Goal: Answer question/provide support

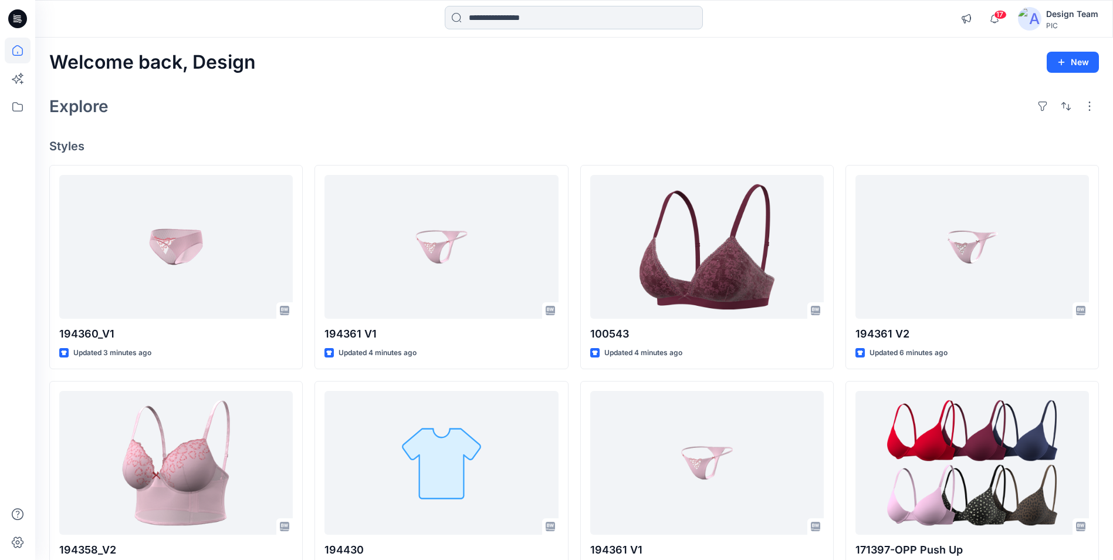
click at [578, 28] on input at bounding box center [574, 17] width 258 height 23
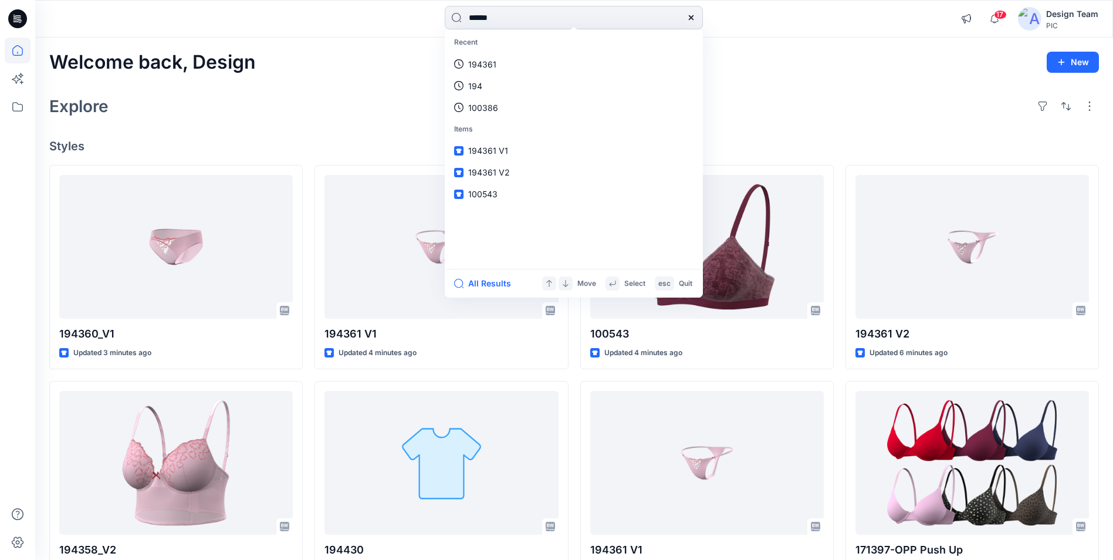
type input "******"
click at [563, 62] on link "194354" at bounding box center [574, 64] width 254 height 22
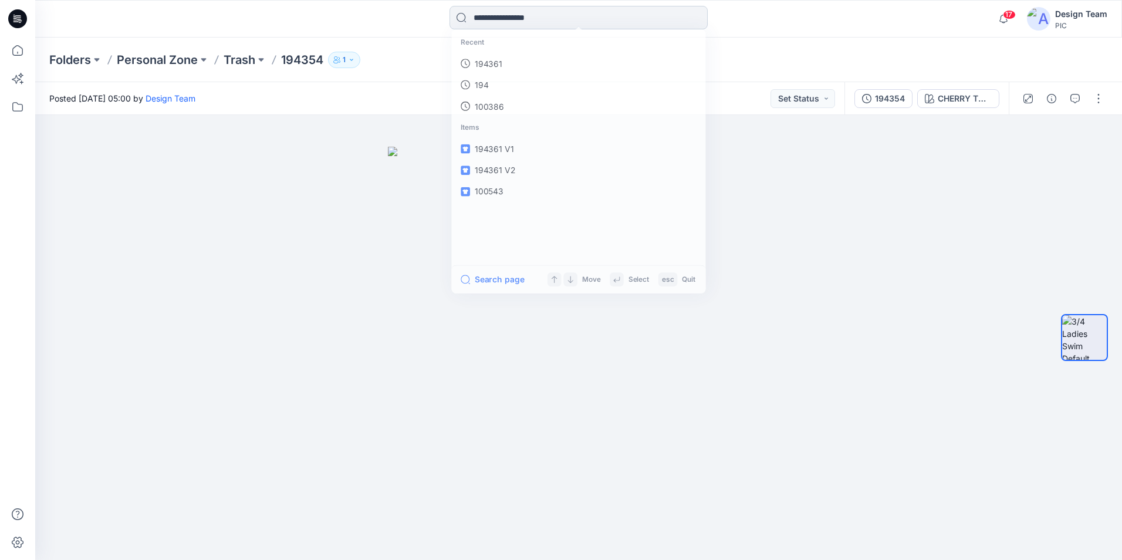
click at [594, 11] on input at bounding box center [579, 17] width 258 height 23
click at [316, 54] on p "194354" at bounding box center [302, 60] width 42 height 16
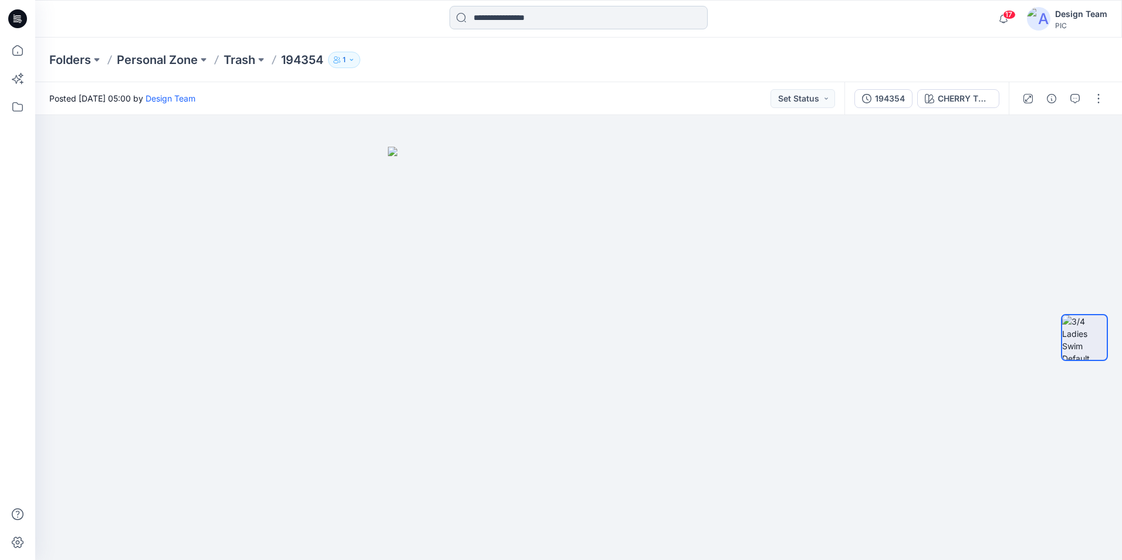
click at [546, 21] on input at bounding box center [579, 17] width 258 height 23
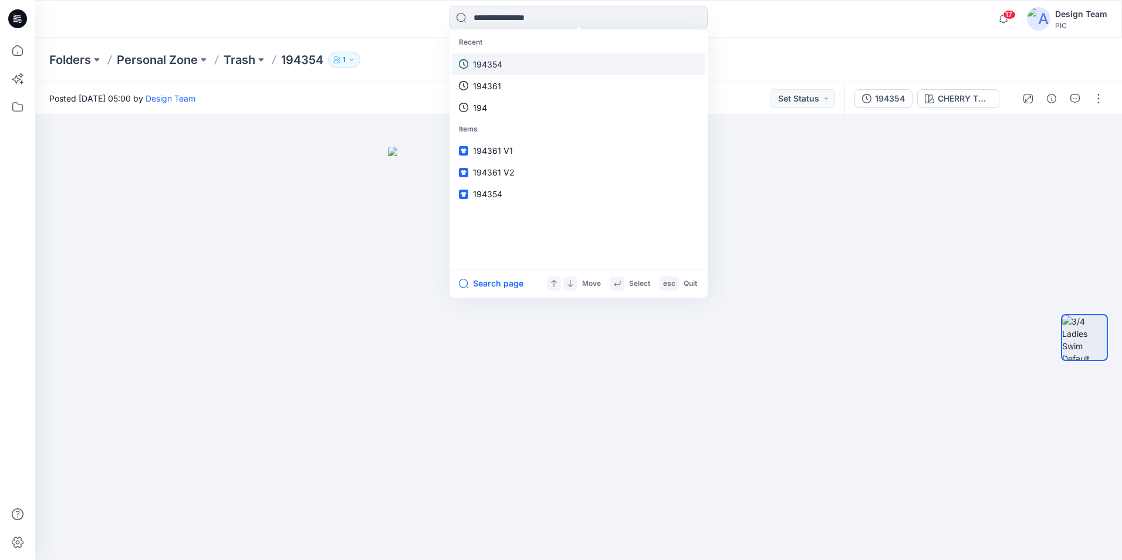
click at [530, 61] on link "194354" at bounding box center [579, 64] width 254 height 22
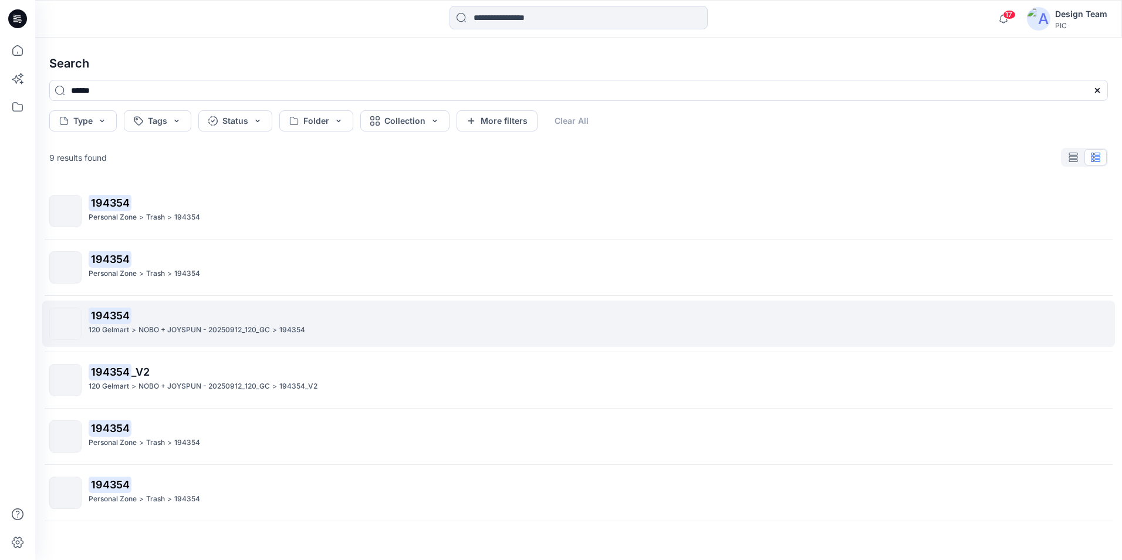
click at [464, 325] on div "120 Gelmart > NOBO + JOYSPUN - 20250912_120_GC > 194354" at bounding box center [598, 330] width 1019 height 12
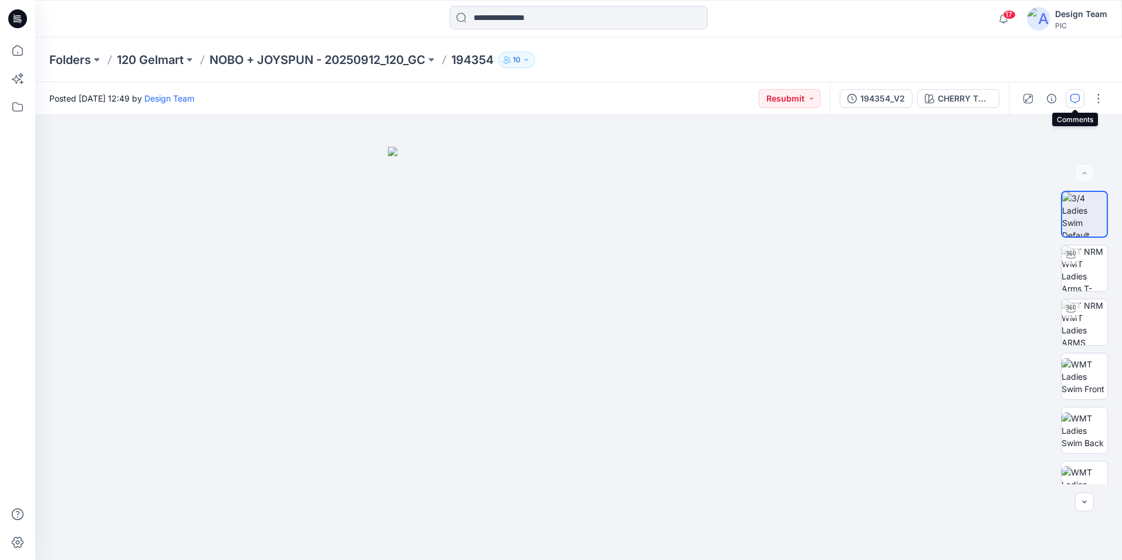
click at [1075, 97] on icon "button" at bounding box center [1074, 98] width 9 height 9
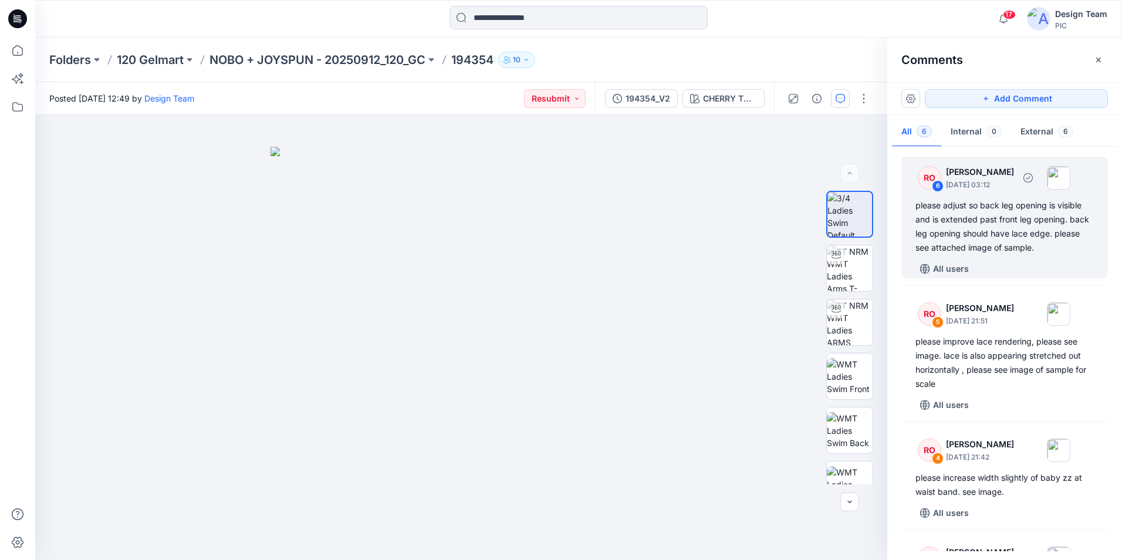
click at [1050, 233] on div "please adjust so back leg opening is visible and is extended past front leg ope…" at bounding box center [1004, 226] width 178 height 56
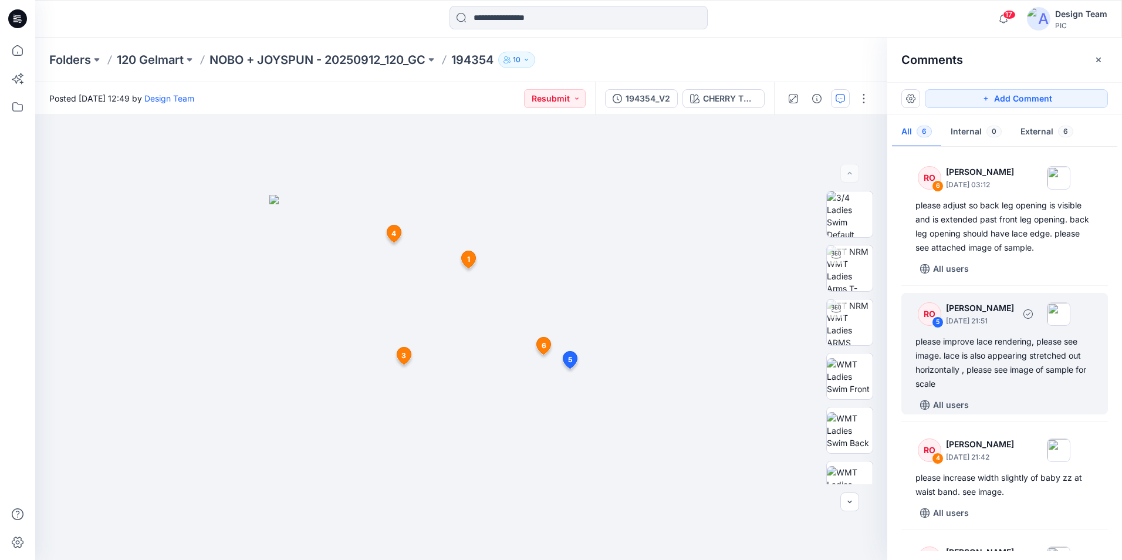
click at [1022, 343] on div "please improve lace rendering, please see image. lace is also appearing stretch…" at bounding box center [1004, 363] width 178 height 56
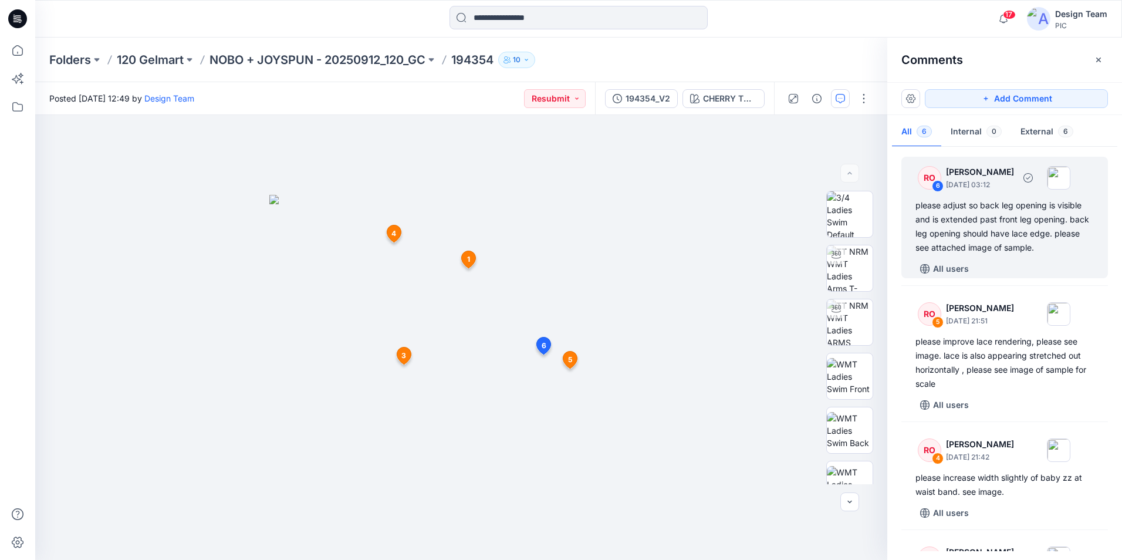
click at [1019, 235] on div "please adjust so back leg opening is visible and is extended past front leg ope…" at bounding box center [1004, 226] width 178 height 56
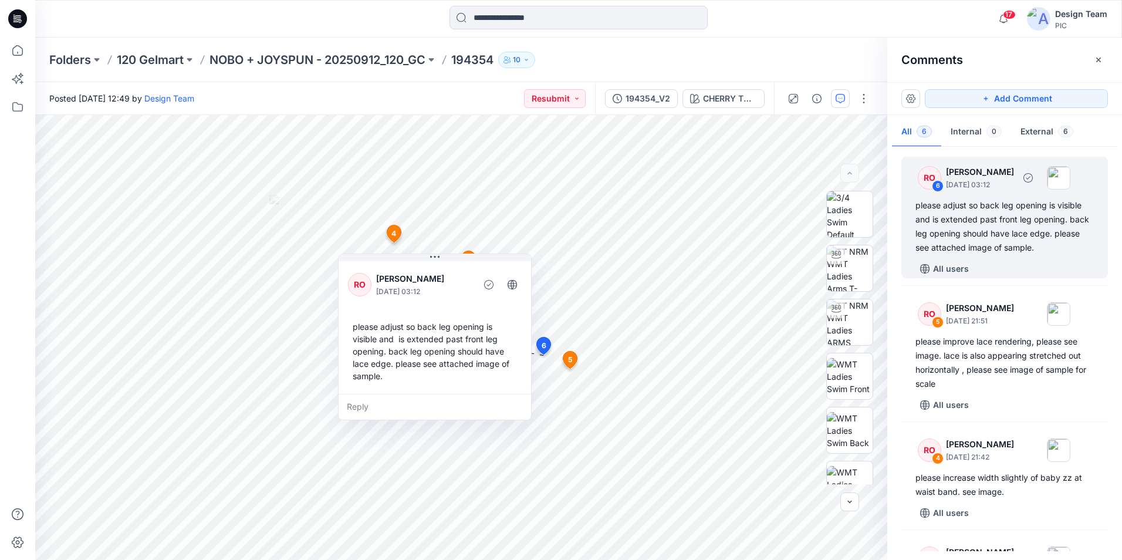
click at [1014, 249] on div "please adjust so back leg opening is visible and is extended past front leg ope…" at bounding box center [1004, 226] width 178 height 56
click at [1014, 246] on div "please adjust so back leg opening is visible and is extended past front leg ope…" at bounding box center [1004, 226] width 178 height 56
click at [541, 340] on icon at bounding box center [544, 345] width 14 height 17
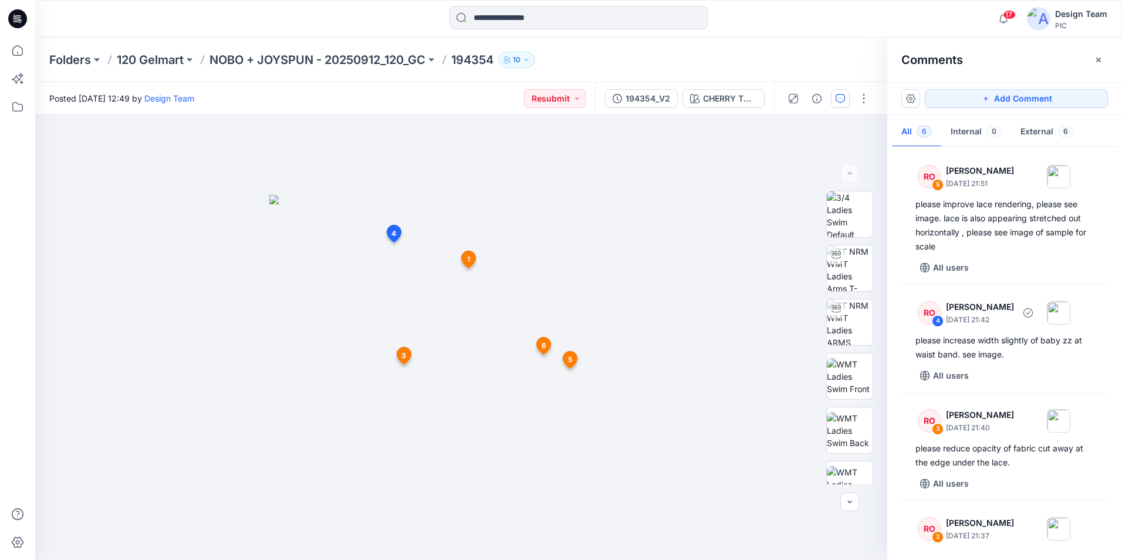
scroll to position [176, 0]
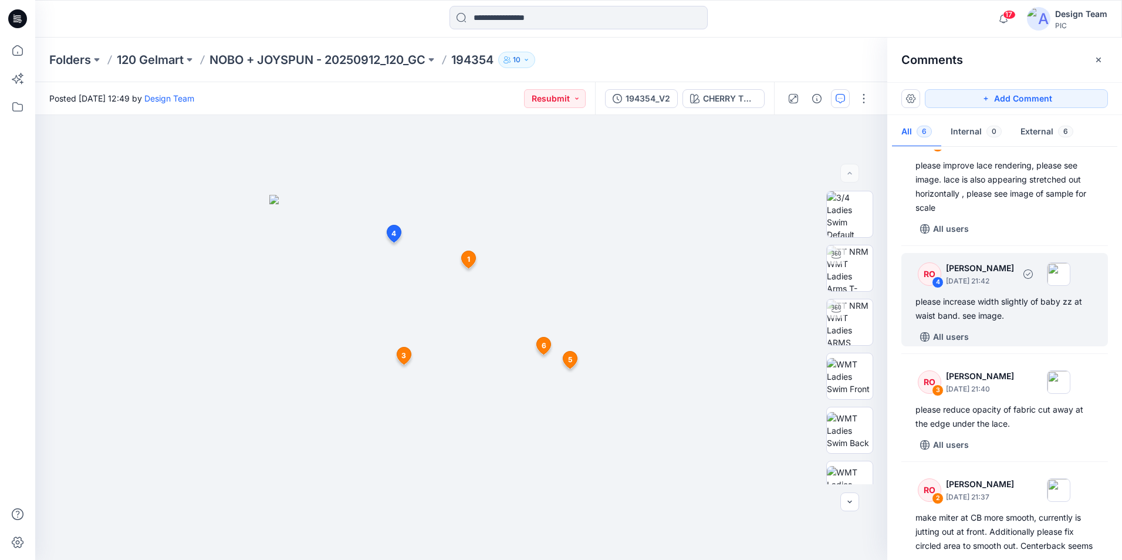
click at [1044, 313] on div "please increase width slightly of baby zz at waist band. see image." at bounding box center [1004, 309] width 178 height 28
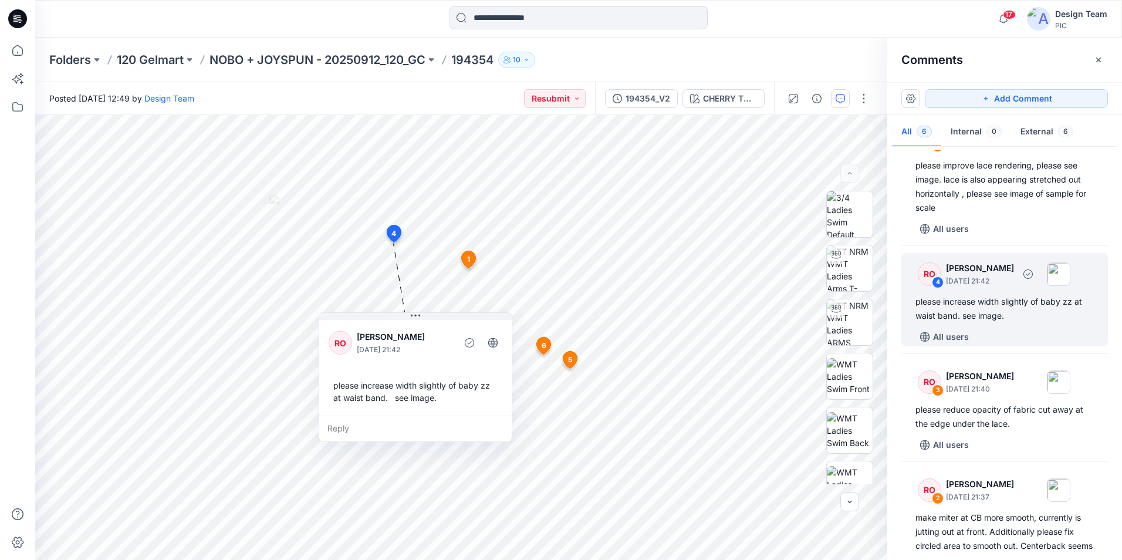
click at [1044, 313] on div "please increase width slightly of baby zz at waist band. see image." at bounding box center [1004, 309] width 178 height 28
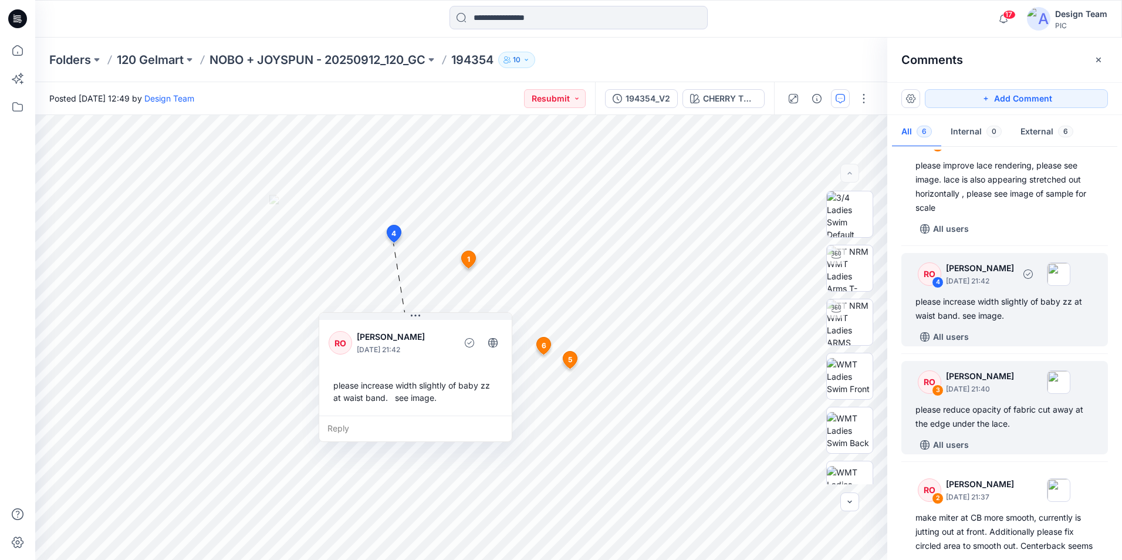
scroll to position [235, 0]
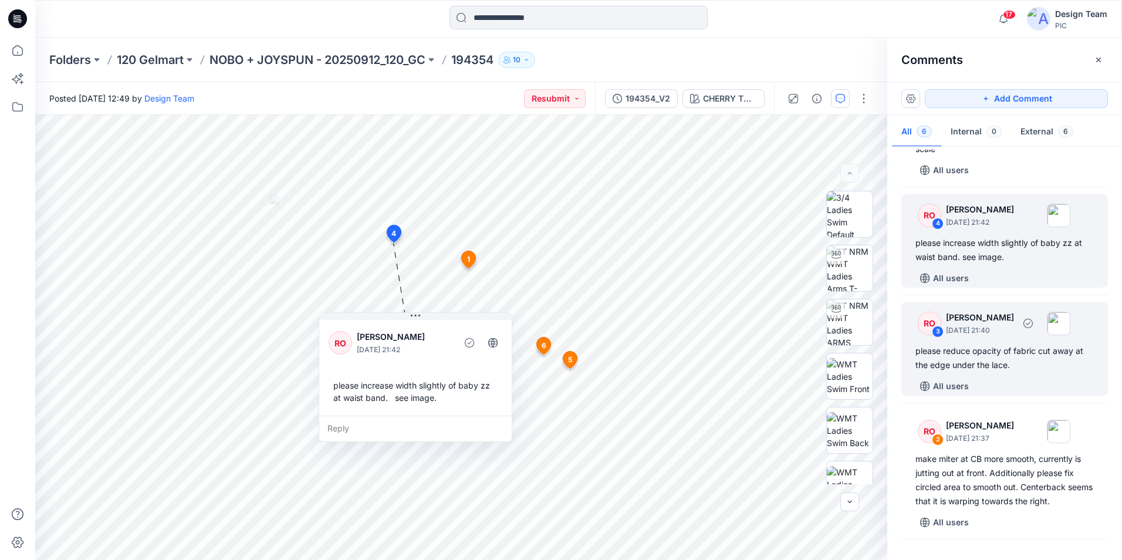
click at [1026, 340] on div "RO 3 [PERSON_NAME] [DATE] 21:40 please reduce opacity of fabric cut away at the…" at bounding box center [1004, 348] width 207 height 93
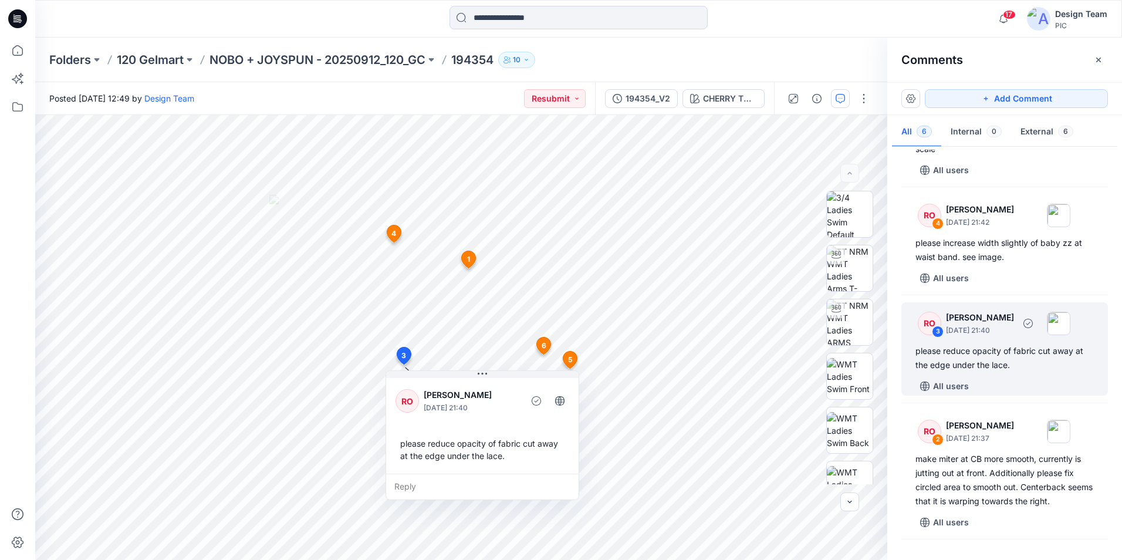
scroll to position [293, 0]
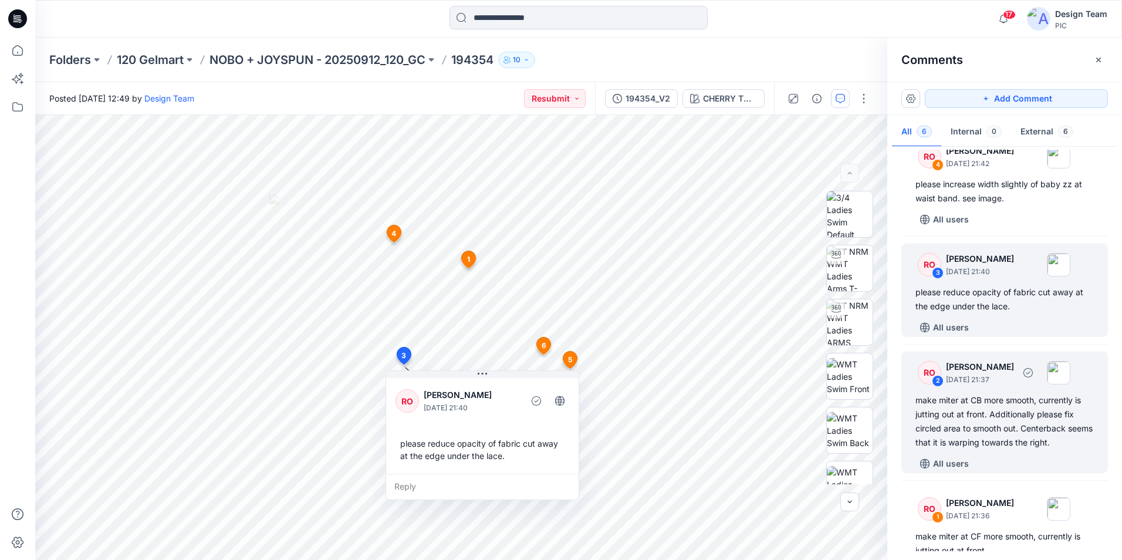
click at [1018, 389] on div "RO 2 [PERSON_NAME] [DATE] 21:37 make miter at CB more smooth, currently is jutt…" at bounding box center [1004, 412] width 207 height 121
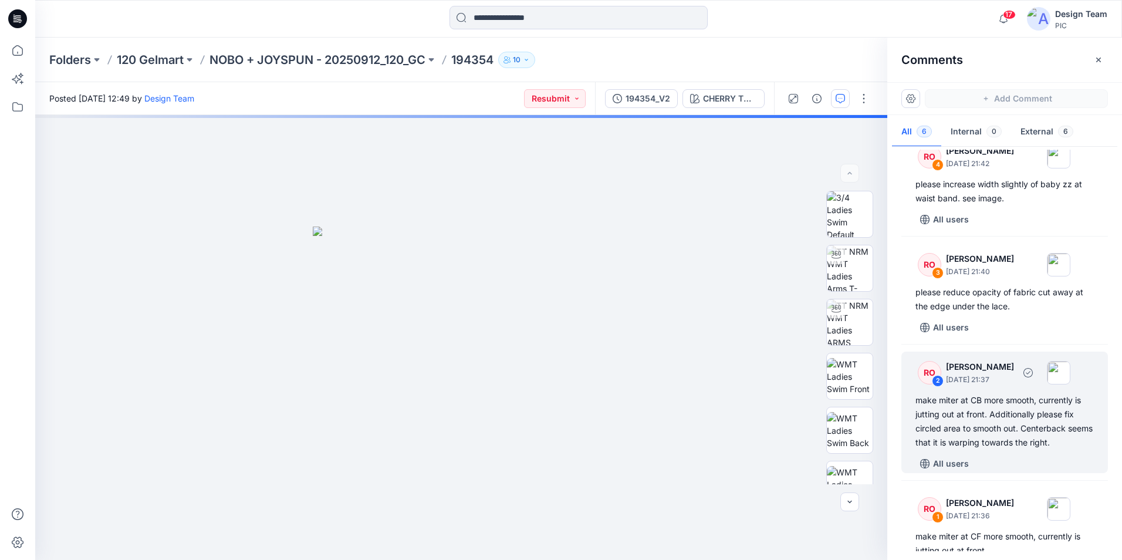
scroll to position [330, 0]
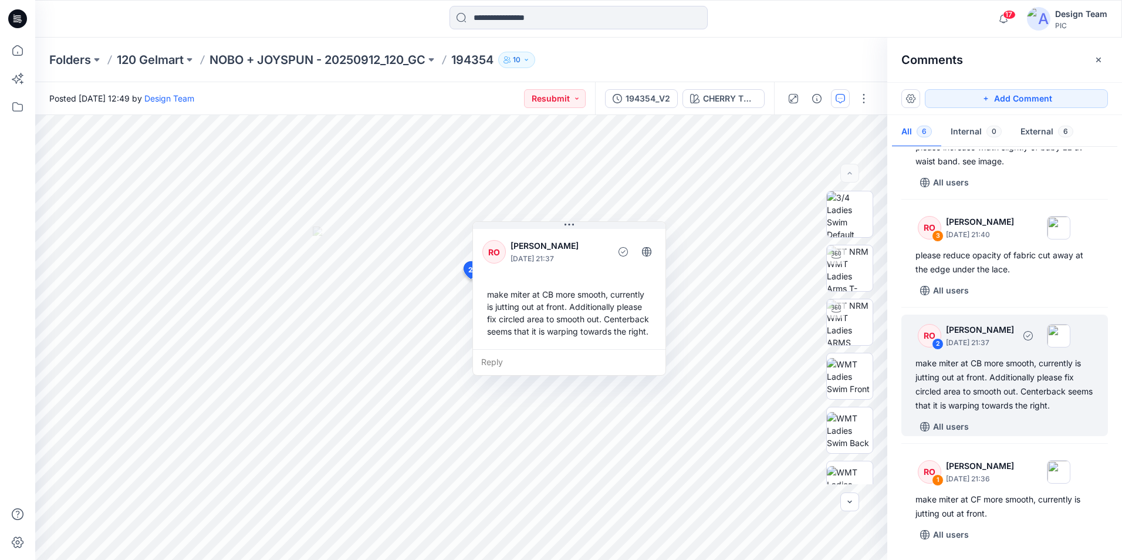
click at [994, 389] on div "make miter at CB more smooth, currently is jutting out at front. Additionally p…" at bounding box center [1004, 384] width 178 height 56
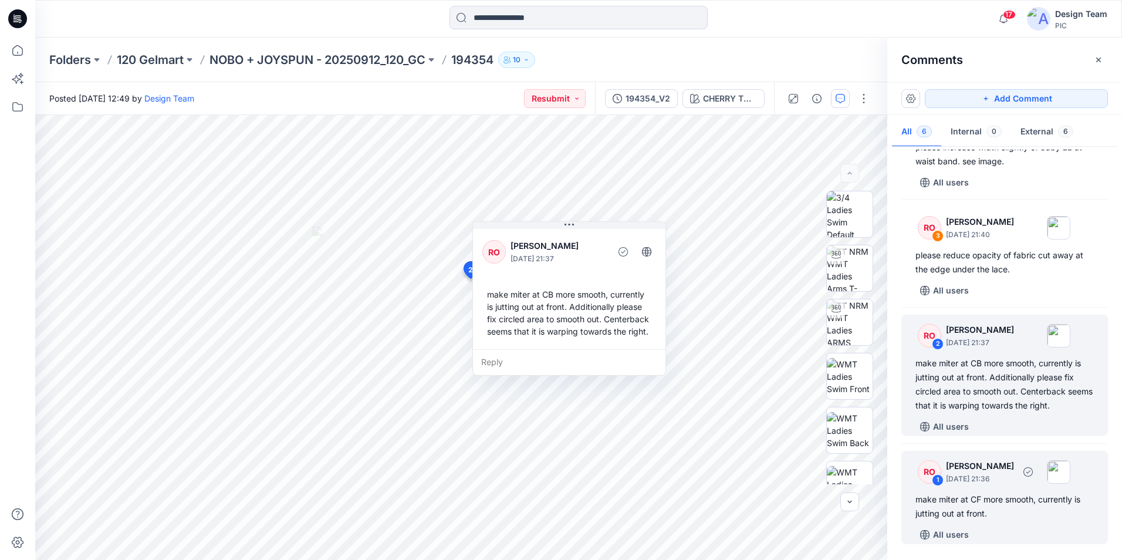
click at [1035, 508] on div "make miter at CF more smooth, currently is jutting out at front." at bounding box center [1004, 506] width 178 height 28
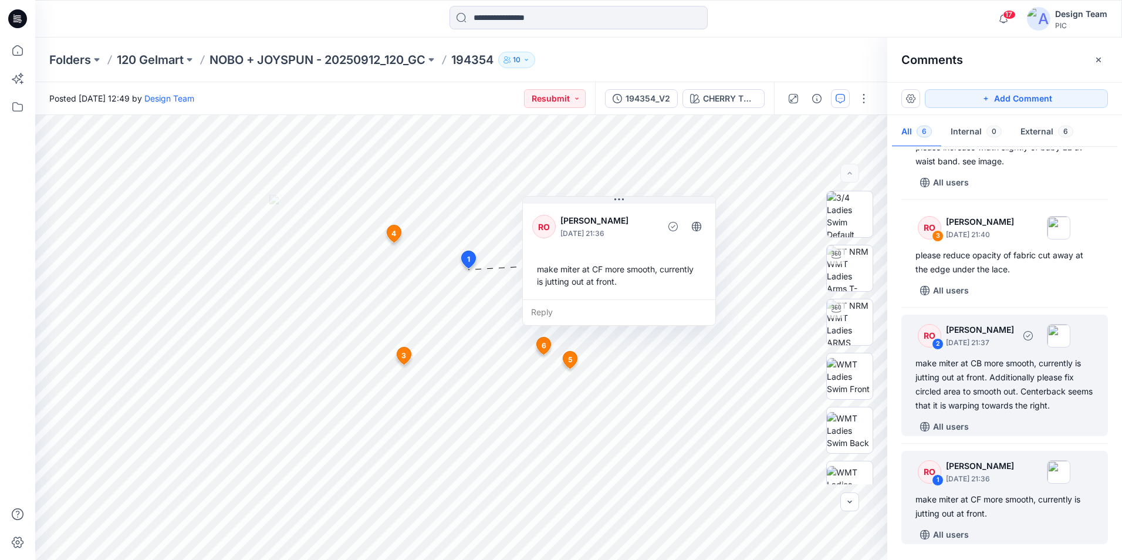
click at [974, 388] on div "make miter at CB more smooth, currently is jutting out at front. Additionally p…" at bounding box center [1004, 384] width 178 height 56
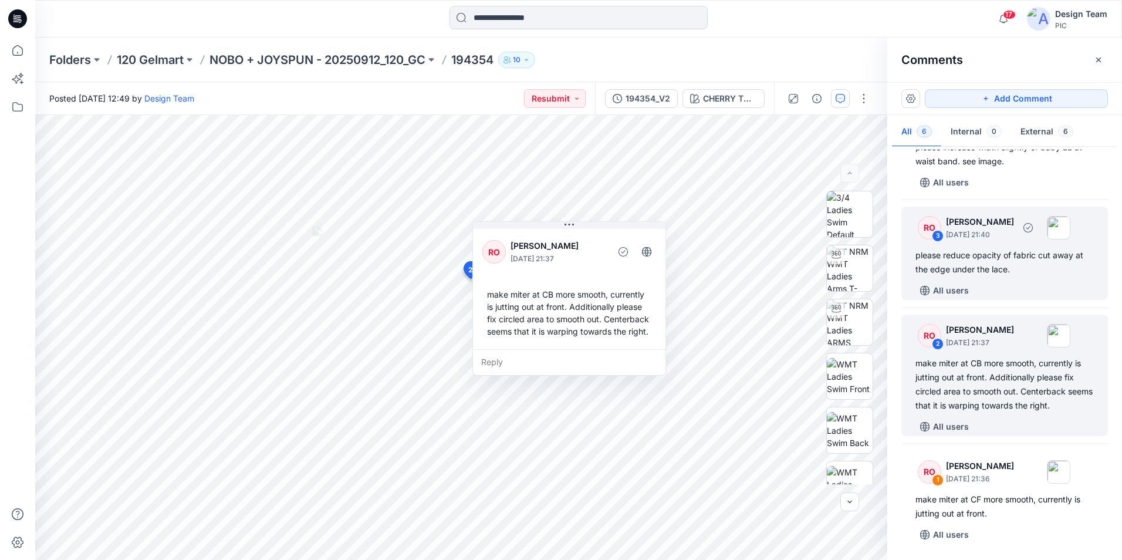
click at [987, 269] on div "please reduce opacity of fabric cut away at the edge under the lace." at bounding box center [1004, 262] width 178 height 28
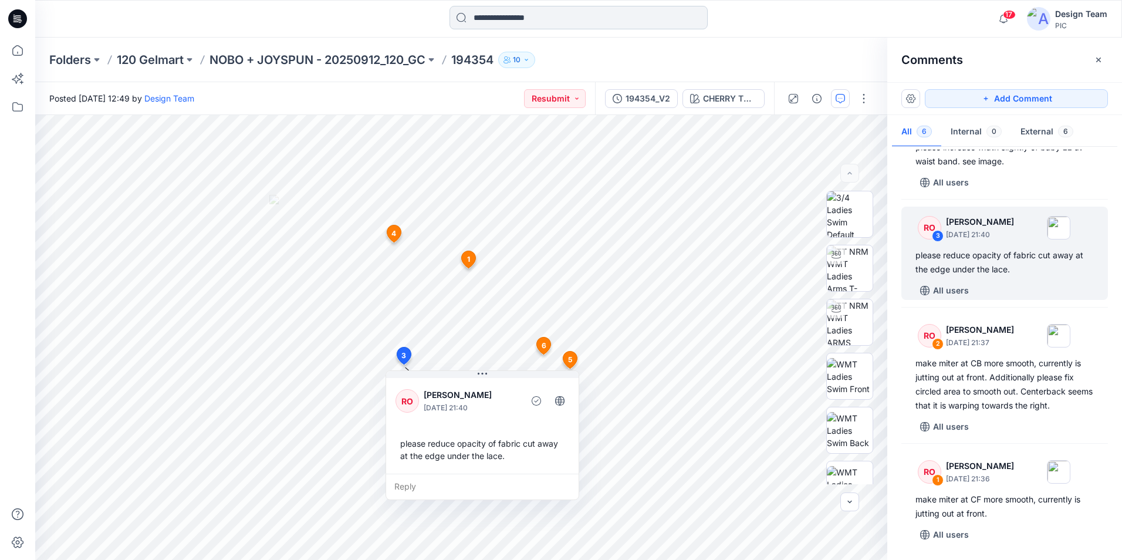
click at [533, 18] on input at bounding box center [579, 17] width 258 height 23
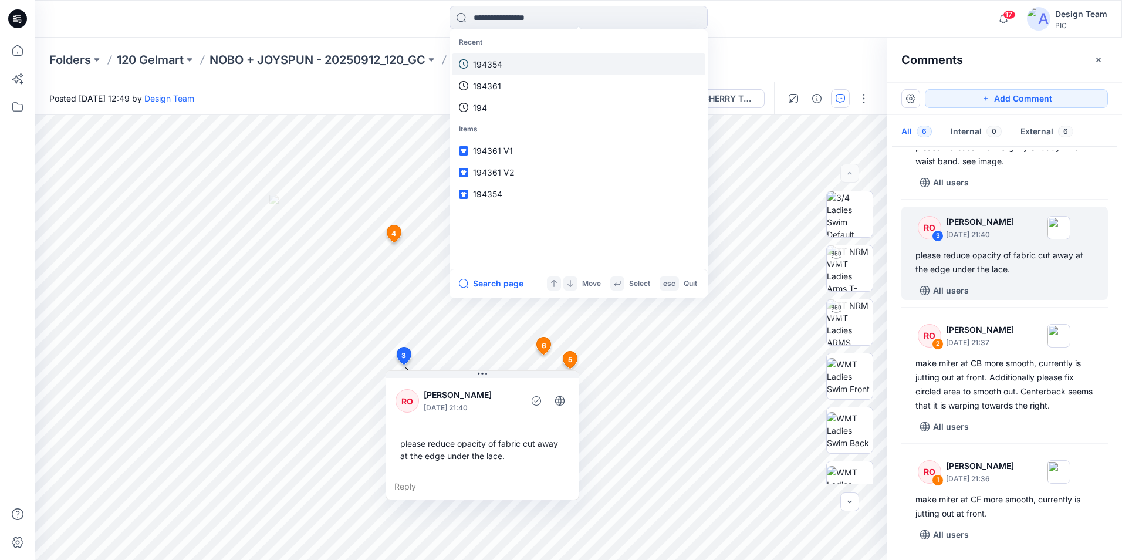
click at [506, 64] on link "194354" at bounding box center [579, 64] width 254 height 22
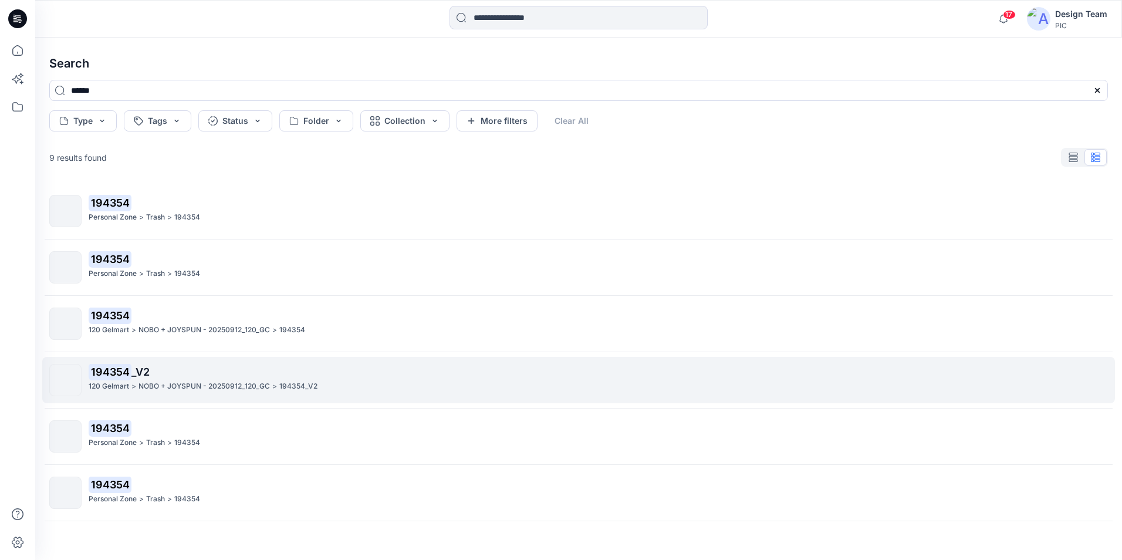
click at [355, 382] on div "120 Gelmart > NOBO + JOYSPUN - 20250912_120_GC > 194354_V2" at bounding box center [598, 386] width 1019 height 12
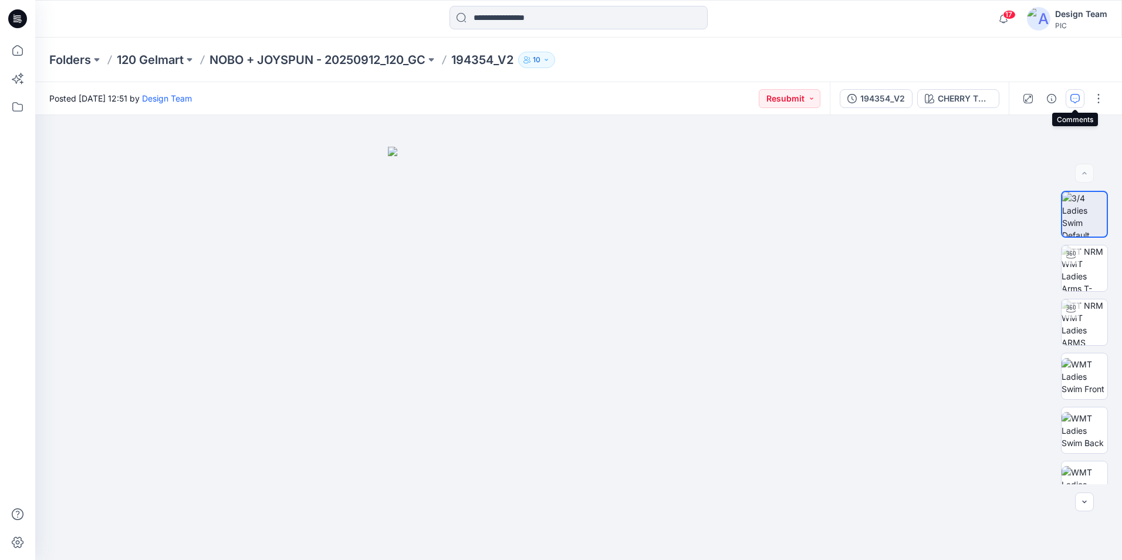
click at [1074, 97] on icon "button" at bounding box center [1074, 98] width 9 height 9
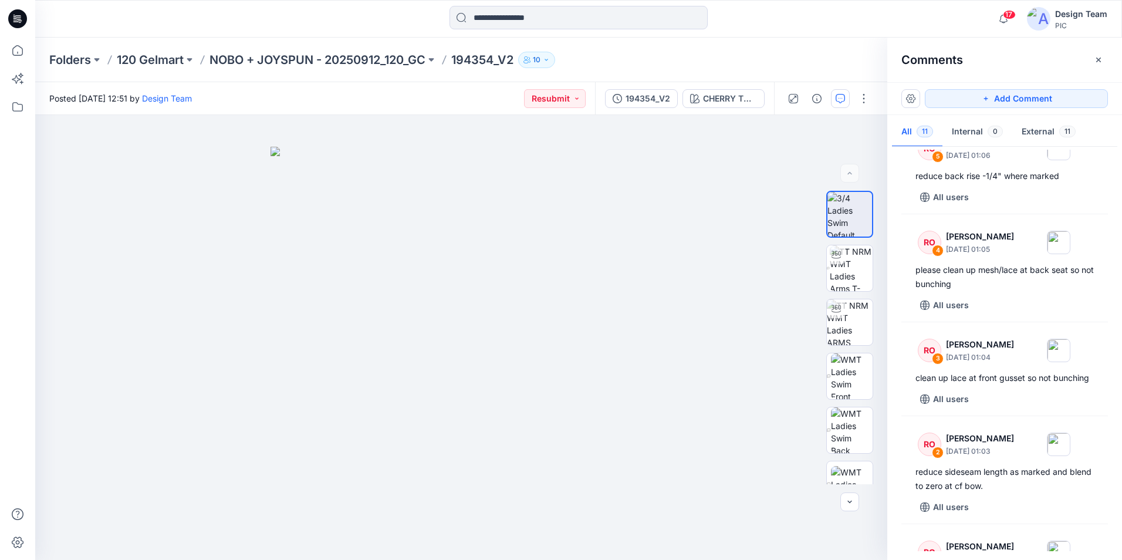
scroll to position [800, 0]
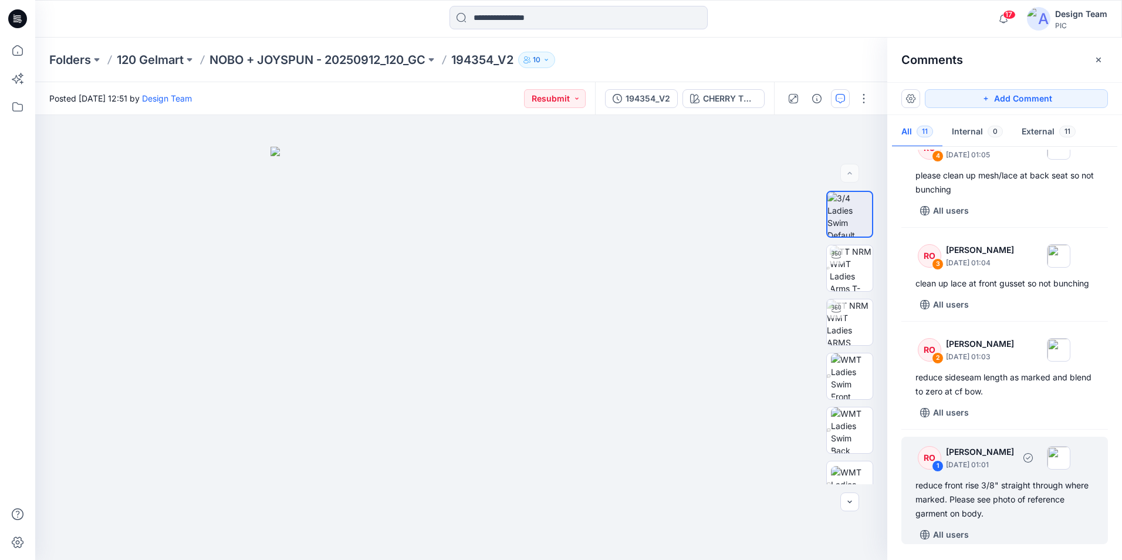
click at [1049, 500] on div "reduce front rise 3/8" straight through where marked. Please see photo of refer…" at bounding box center [1004, 499] width 178 height 42
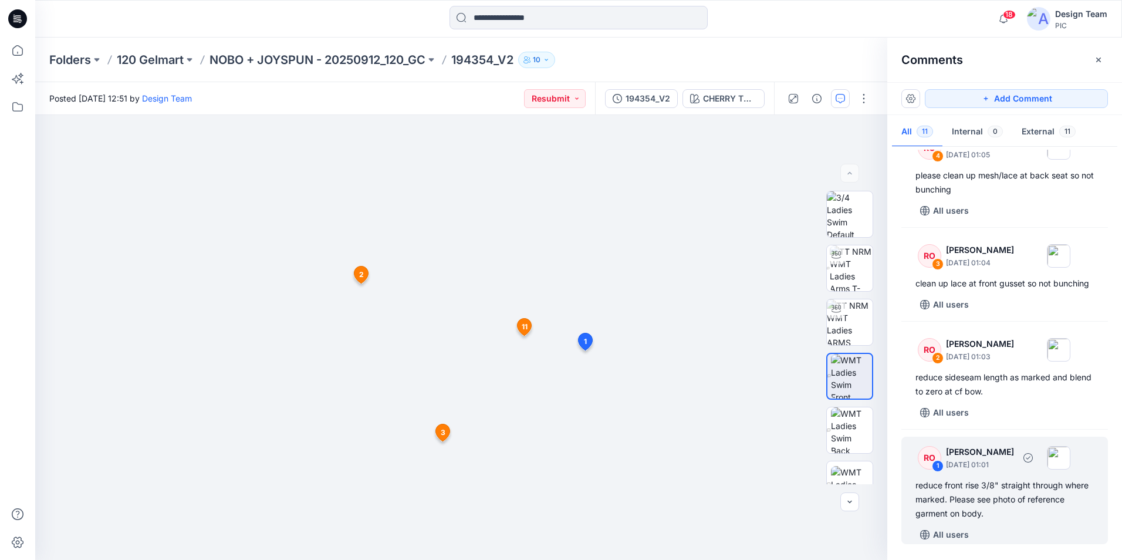
click at [954, 501] on div "reduce front rise 3/8" straight through where marked. Please see photo of refer…" at bounding box center [1004, 499] width 178 height 42
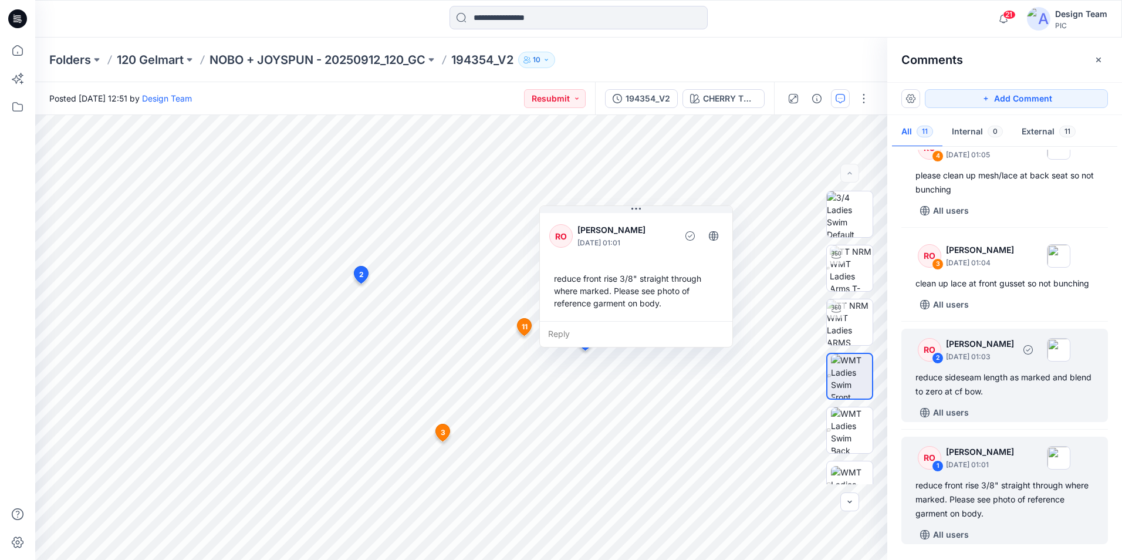
click at [994, 400] on div "RO 2 [PERSON_NAME] [DATE] 01:03 reduce sideseam length as marked and blend to z…" at bounding box center [1004, 375] width 207 height 93
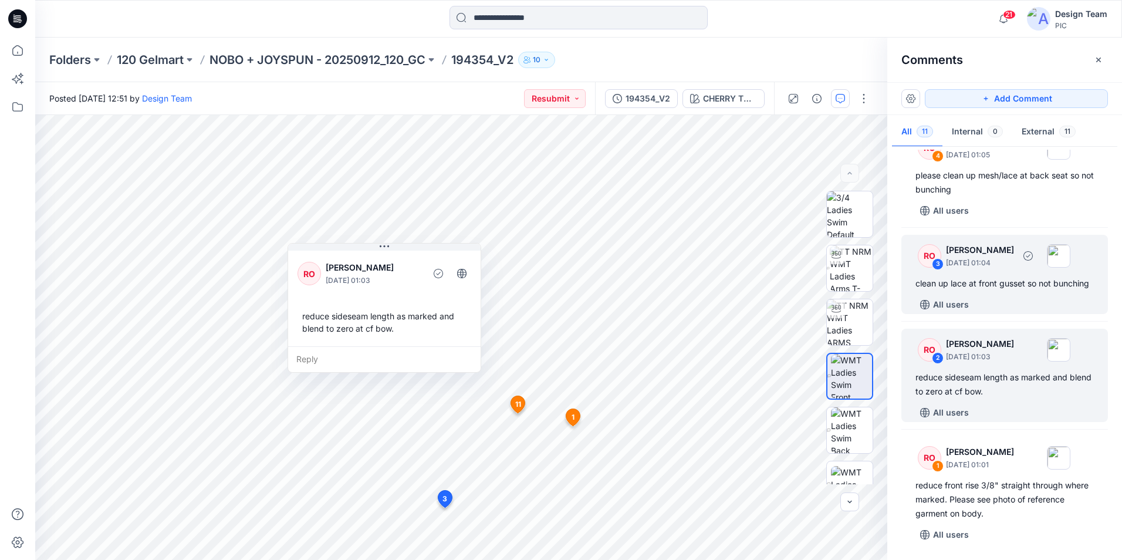
click at [1014, 290] on div "RO 3 [PERSON_NAME] [DATE] 01:04 clean up lace at front gusset so not bunching A…" at bounding box center [1004, 274] width 207 height 79
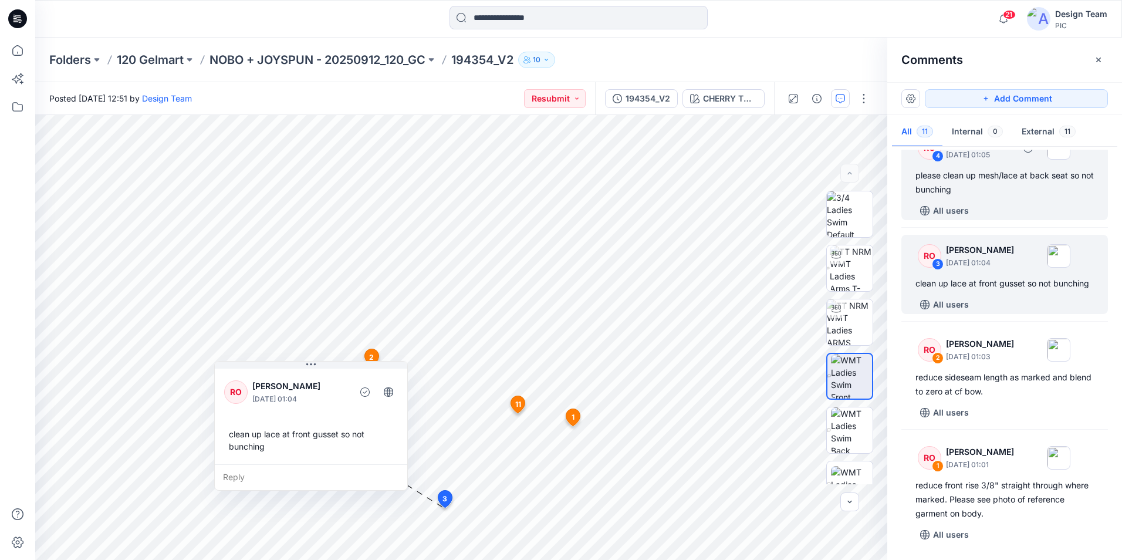
click at [1005, 187] on div "RO 4 [PERSON_NAME] [DATE] 01:05 please clean up mesh/lace at back seat so not b…" at bounding box center [1004, 173] width 207 height 93
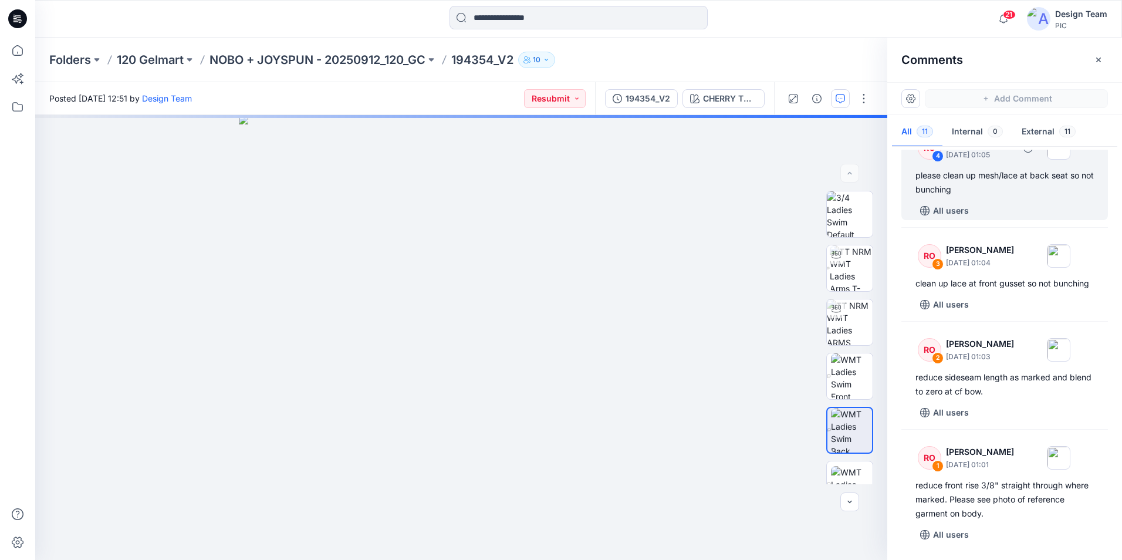
scroll to position [763, 0]
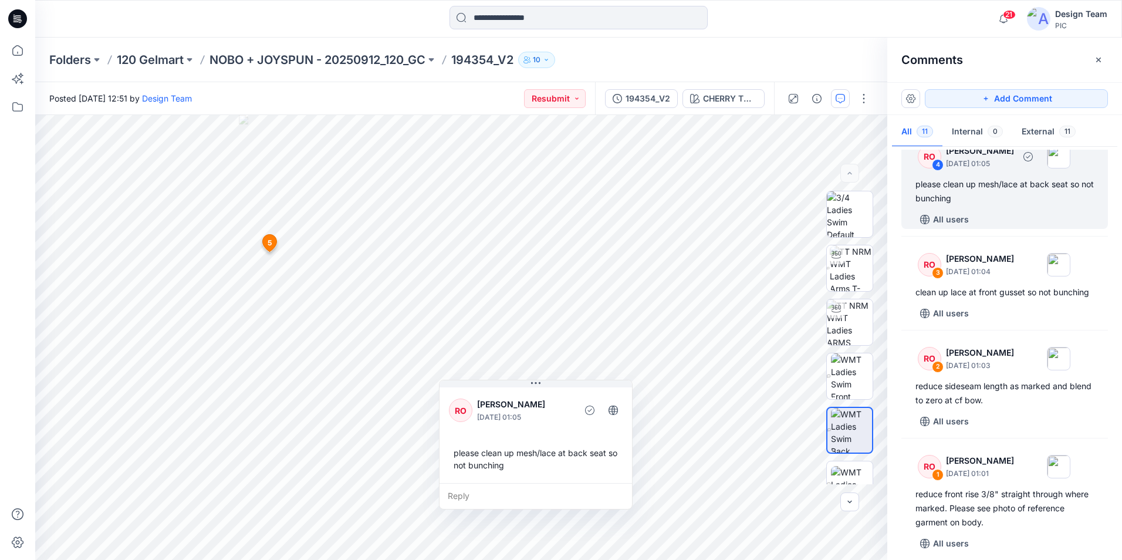
click at [998, 205] on div "please clean up mesh/lace at back seat so not bunching" at bounding box center [1004, 191] width 178 height 28
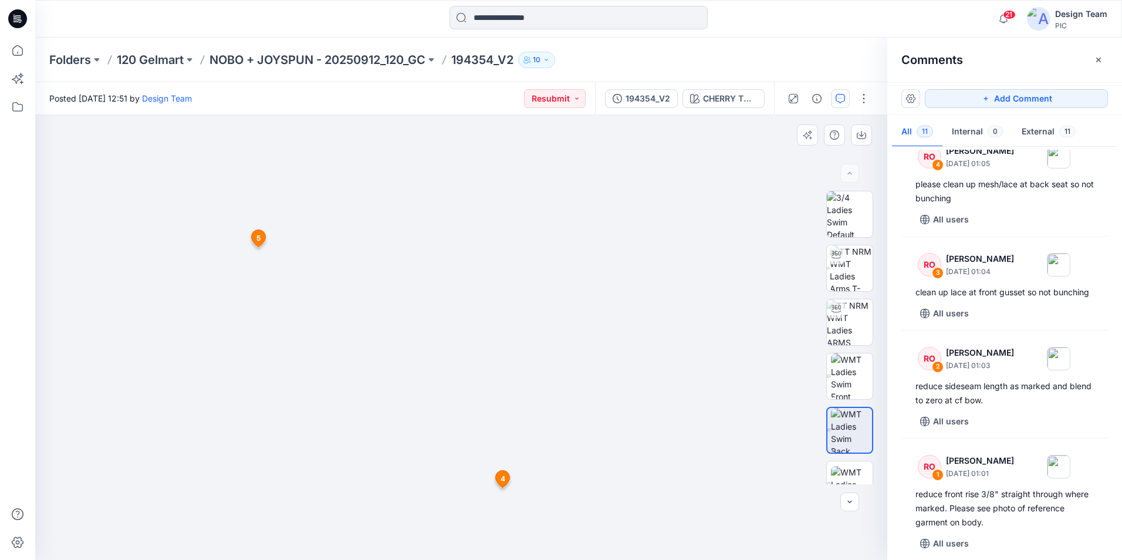
click at [479, 479] on img at bounding box center [461, 331] width 471 height 458
click at [486, 453] on img at bounding box center [461, 331] width 471 height 458
drag, startPoint x: 485, startPoint y: 458, endPoint x: 492, endPoint y: 366, distance: 91.8
click at [491, 367] on img at bounding box center [461, 324] width 471 height 471
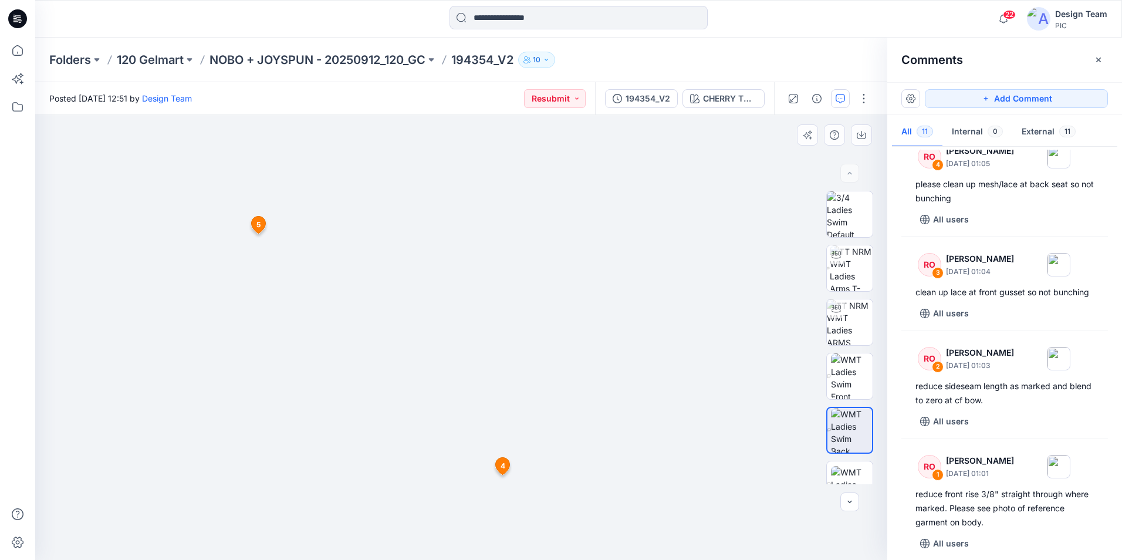
drag, startPoint x: 475, startPoint y: 448, endPoint x: 466, endPoint y: 314, distance: 134.7
click at [467, 329] on img at bounding box center [461, 324] width 471 height 471
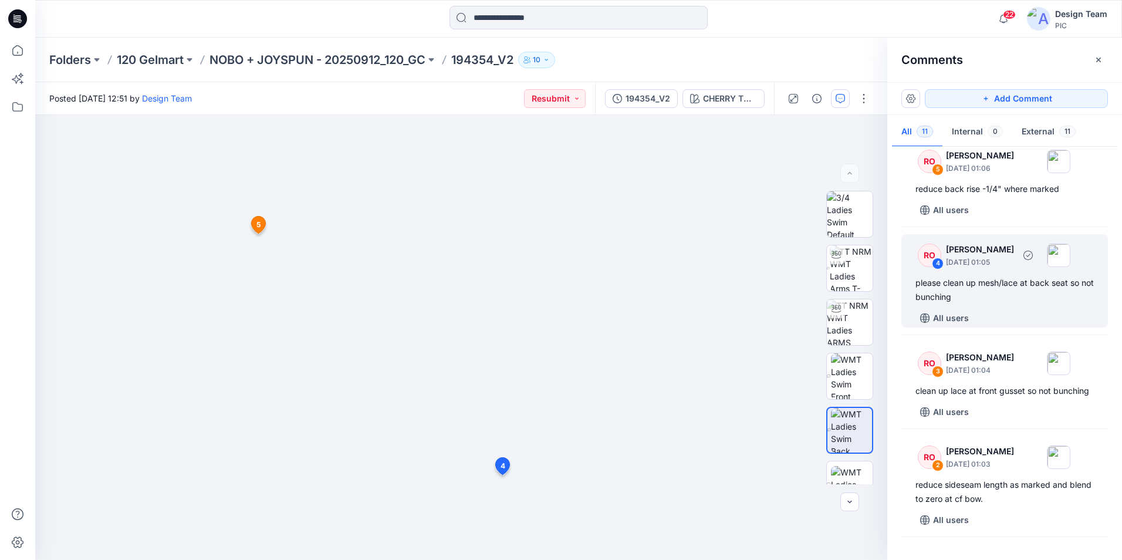
scroll to position [646, 0]
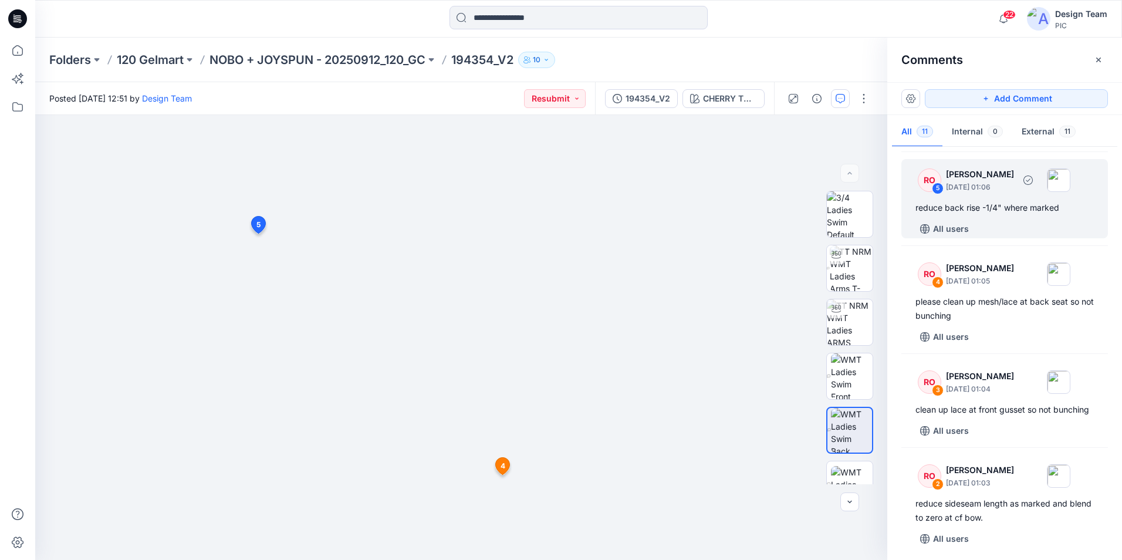
click at [1004, 238] on div "All users" at bounding box center [1011, 228] width 192 height 19
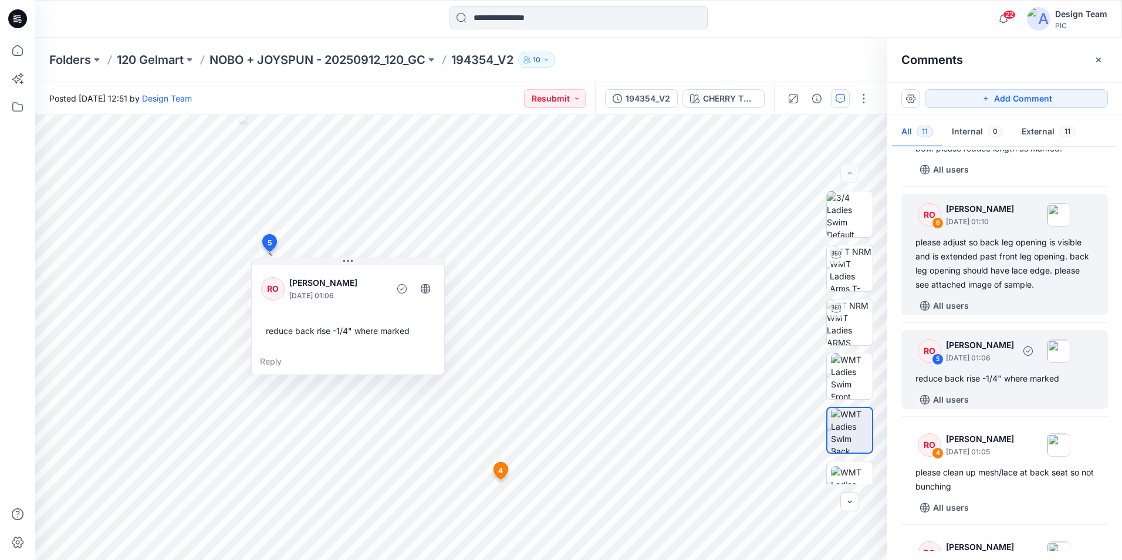
scroll to position [469, 0]
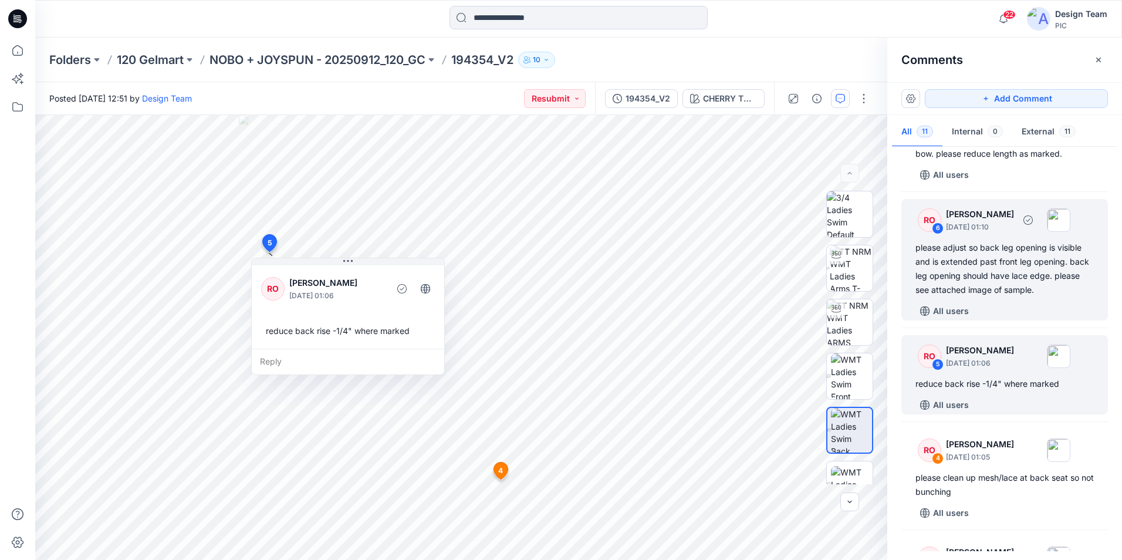
click at [1009, 316] on div "All users" at bounding box center [1011, 311] width 192 height 19
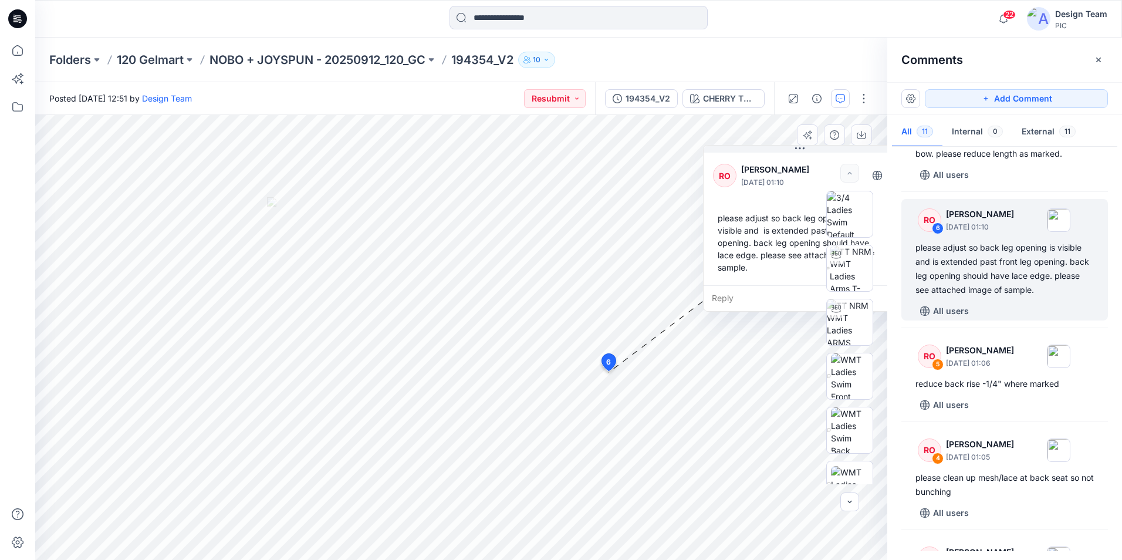
drag, startPoint x: 504, startPoint y: 181, endPoint x: 795, endPoint y: 164, distance: 291.5
click at [795, 164] on p "[PERSON_NAME]" at bounding box center [789, 170] width 96 height 14
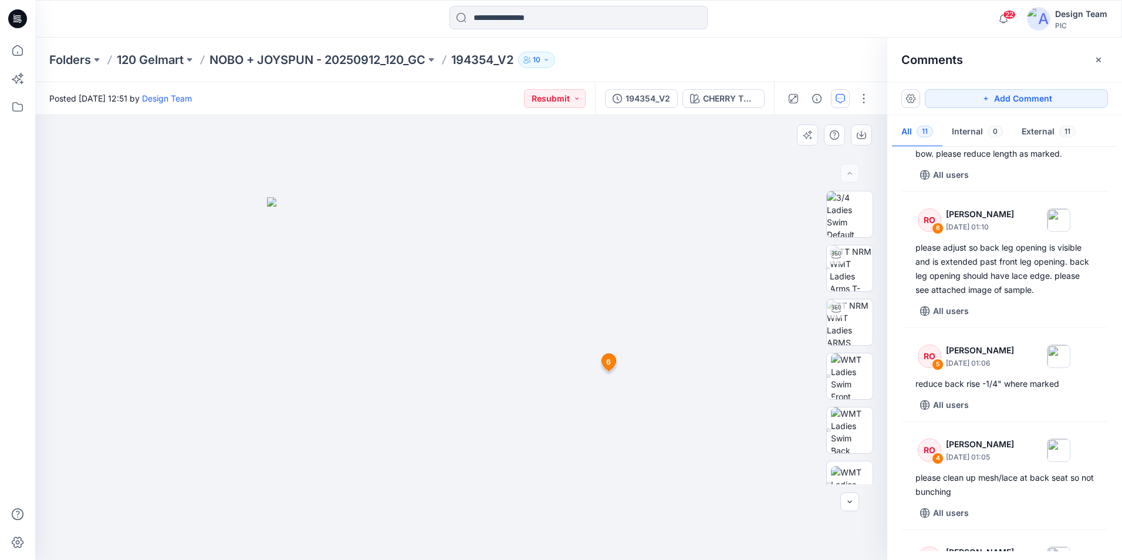
click at [610, 362] on span "6" at bounding box center [608, 362] width 5 height 11
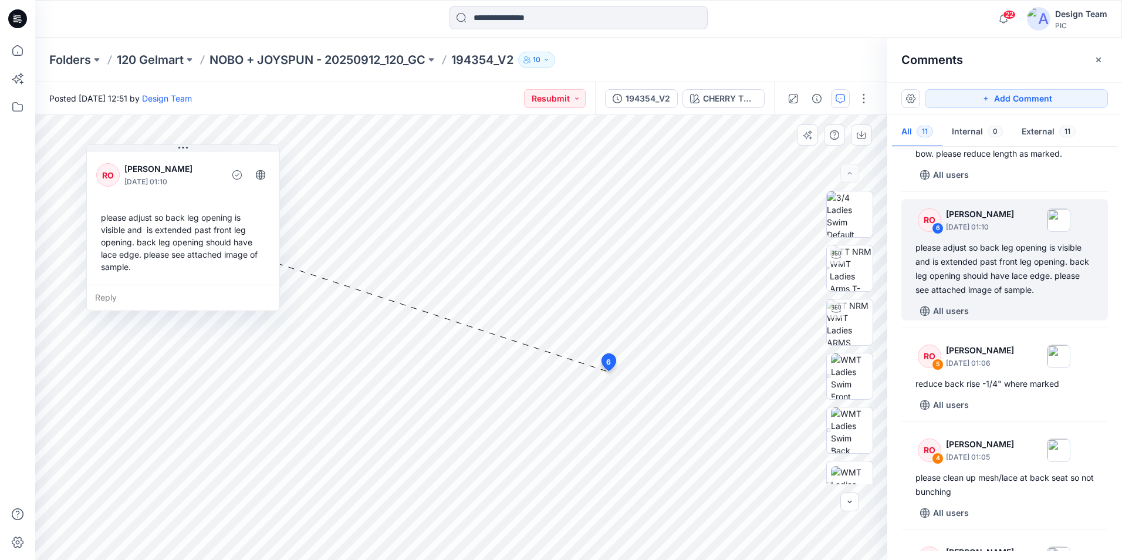
drag, startPoint x: 504, startPoint y: 178, endPoint x: 192, endPoint y: 144, distance: 313.0
click at [192, 159] on div "RO [PERSON_NAME] [DATE] 01:10" at bounding box center [183, 175] width 174 height 32
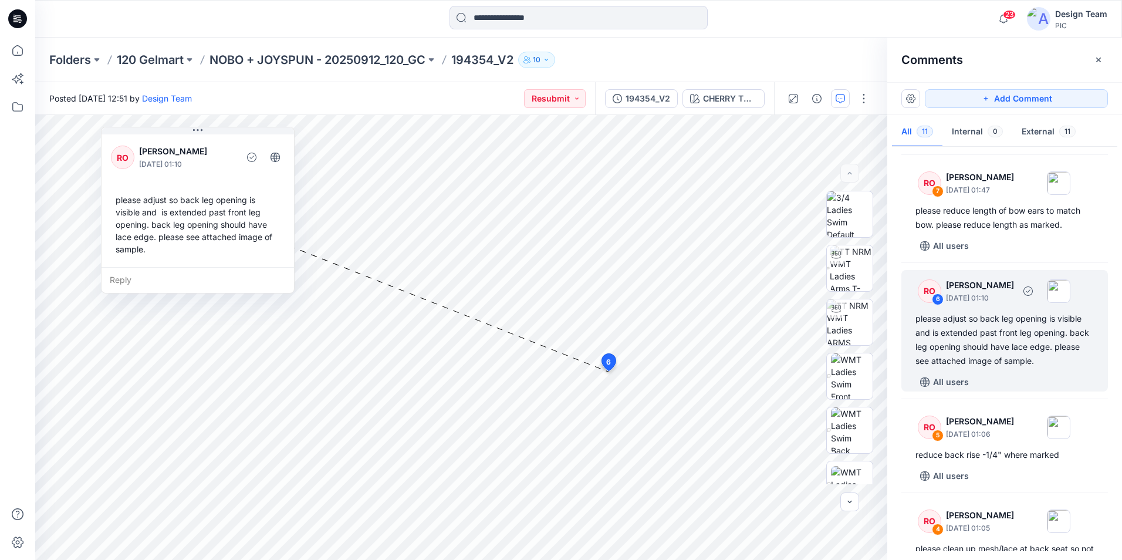
scroll to position [352, 0]
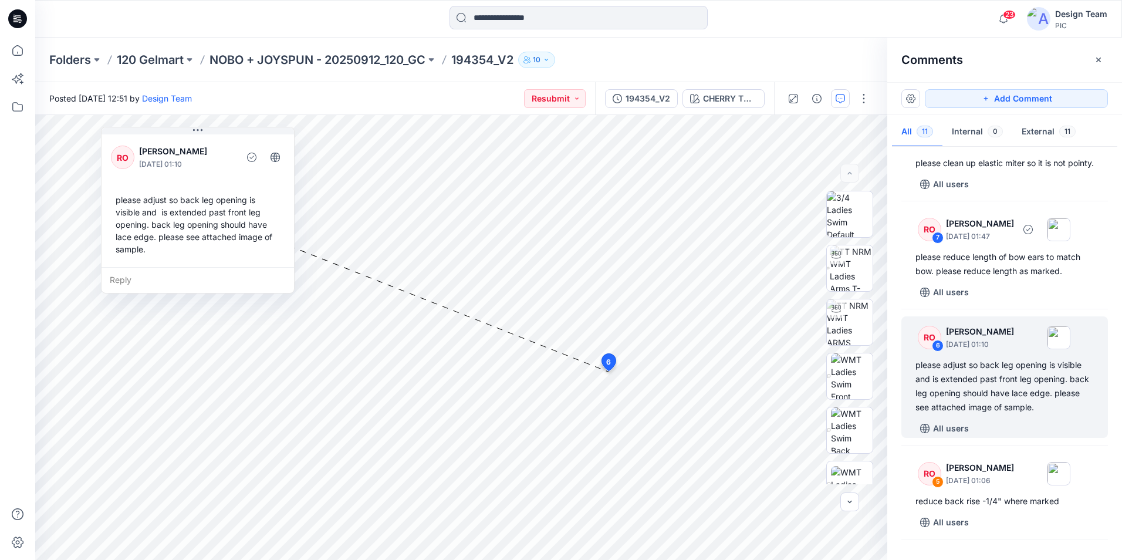
click at [1012, 300] on div "All users" at bounding box center [1011, 292] width 192 height 19
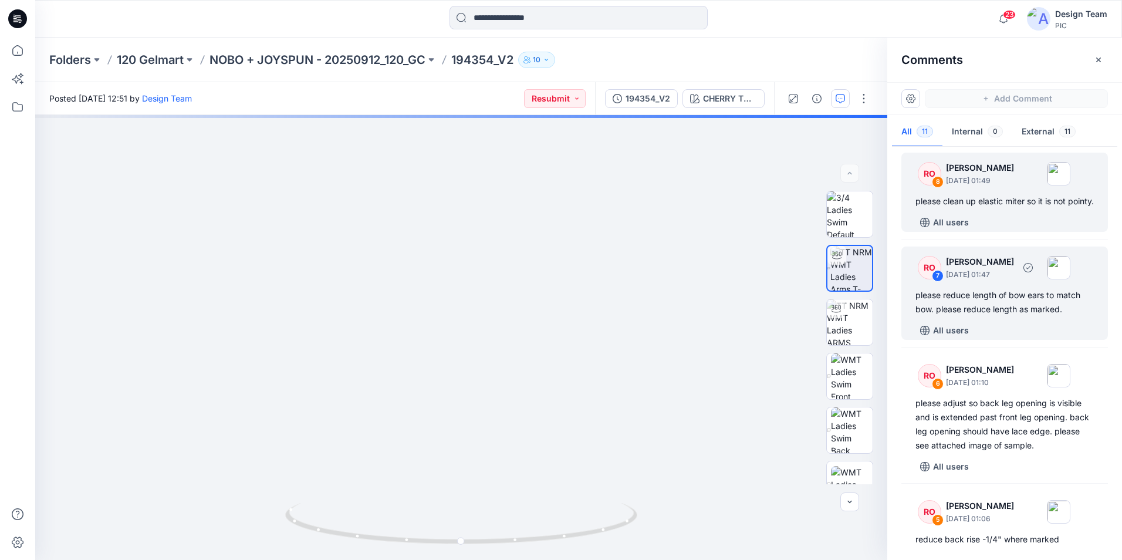
scroll to position [293, 0]
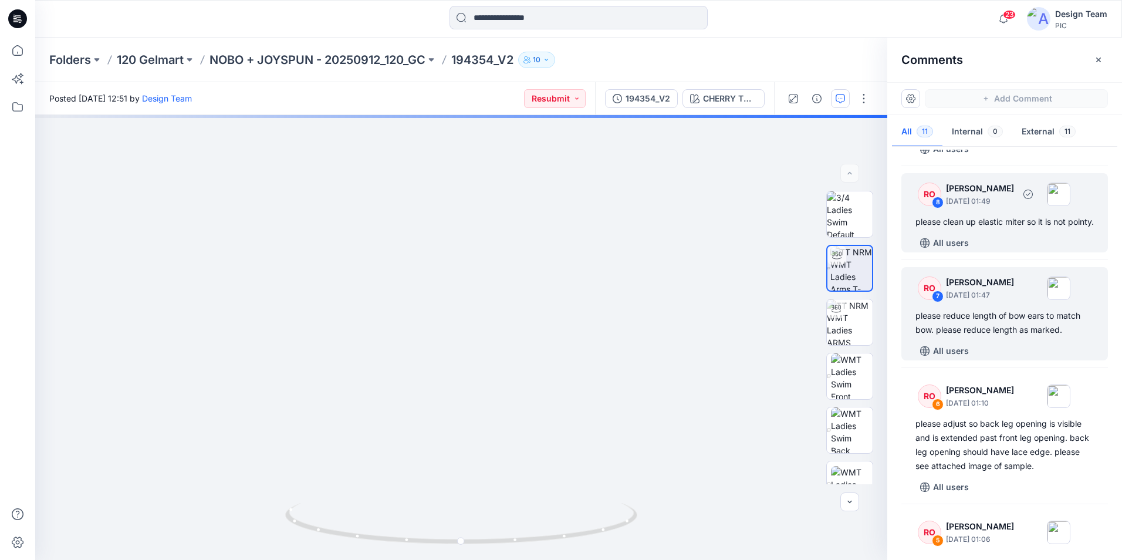
click at [1015, 251] on div "All users" at bounding box center [1011, 243] width 192 height 19
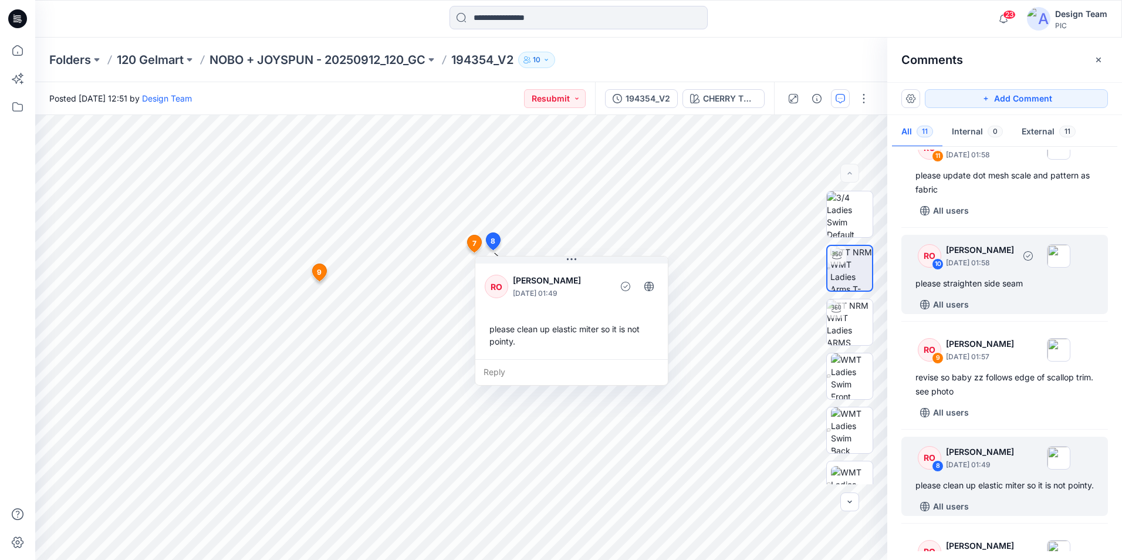
scroll to position [0, 0]
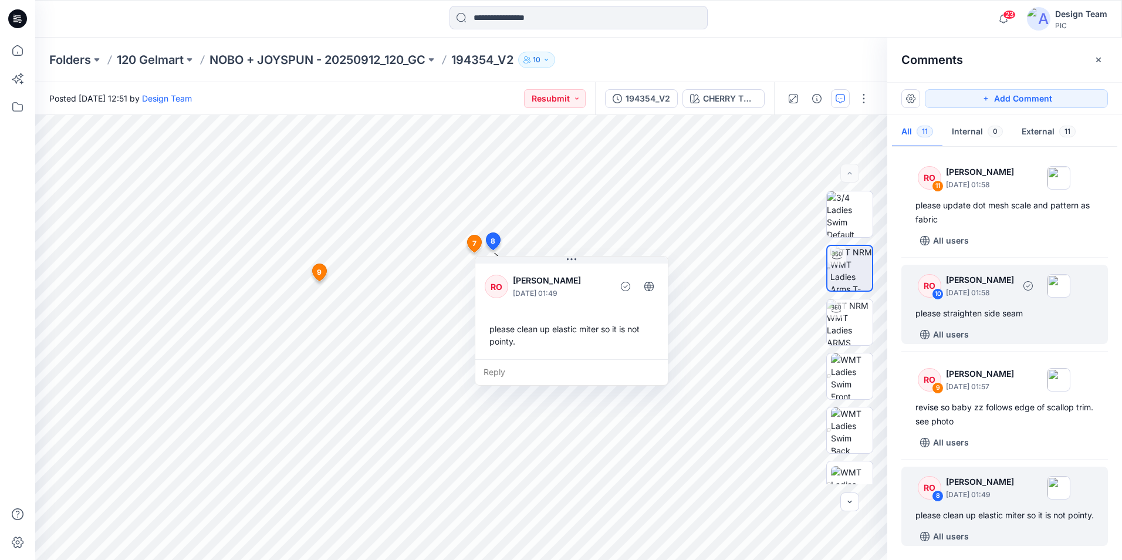
click at [986, 332] on div "All users" at bounding box center [1011, 334] width 192 height 19
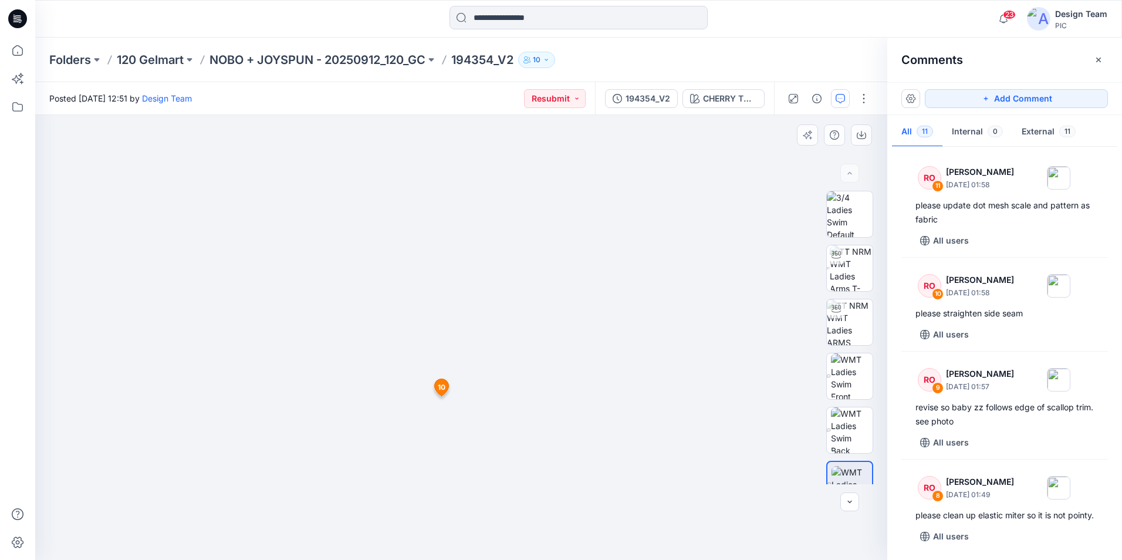
click at [442, 385] on span "10" at bounding box center [442, 387] width 8 height 11
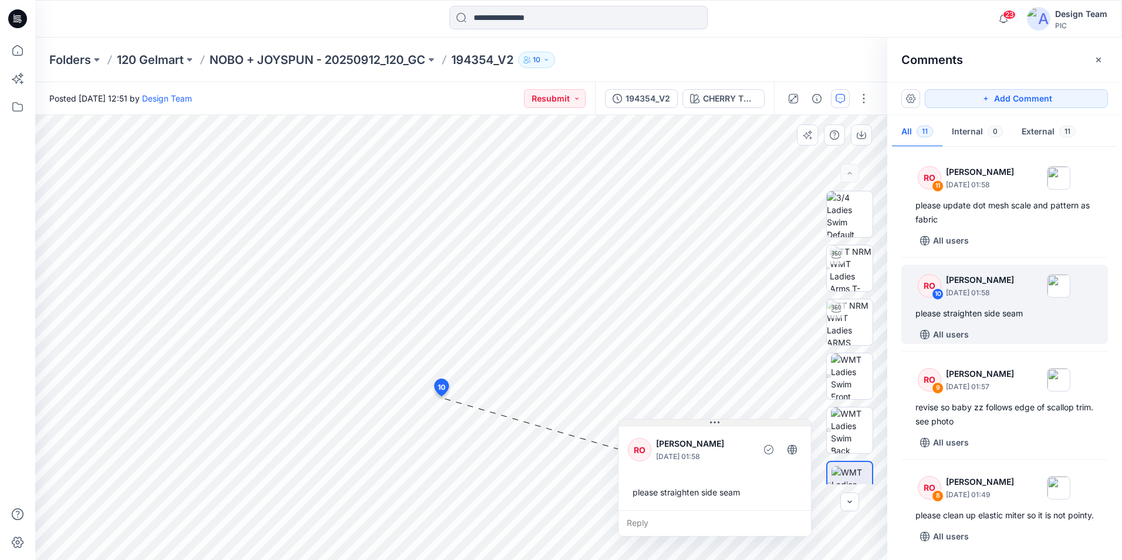
drag, startPoint x: 494, startPoint y: 406, endPoint x: 689, endPoint y: 423, distance: 195.6
click at [689, 423] on button at bounding box center [715, 423] width 192 height 7
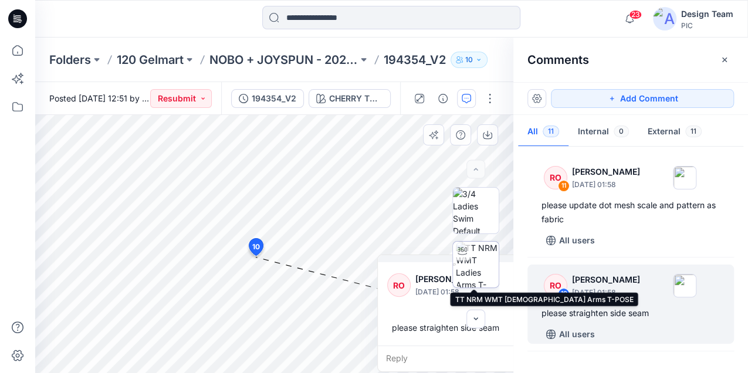
drag, startPoint x: 289, startPoint y: 268, endPoint x: 474, endPoint y: 275, distance: 185.6
click at [474, 275] on div "CHERRY TOMATO Loading... Material Properties Loading... 12 10 RO [PERSON_NAME] …" at bounding box center [274, 244] width 478 height 258
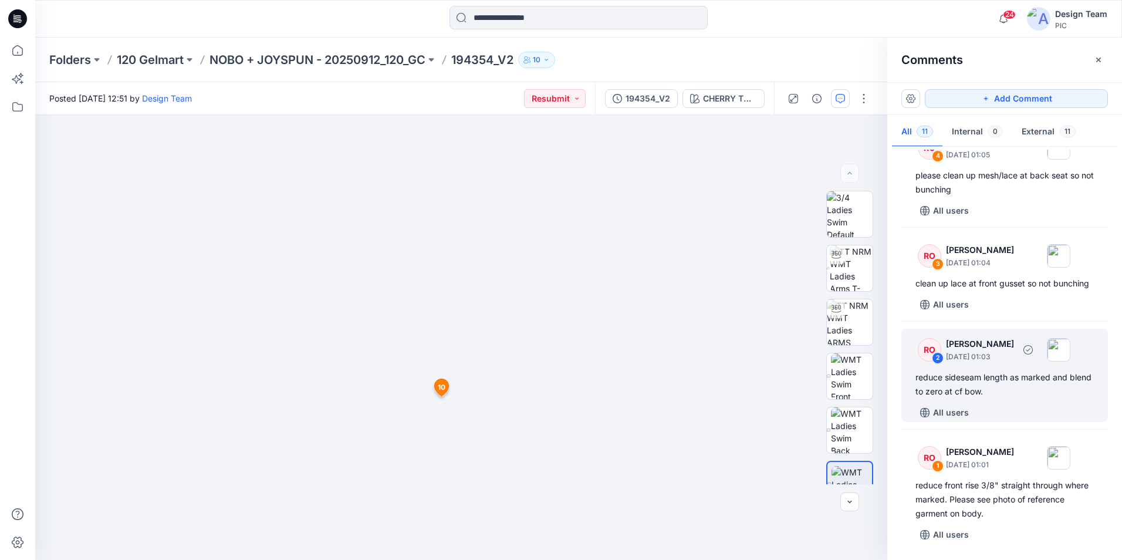
scroll to position [800, 0]
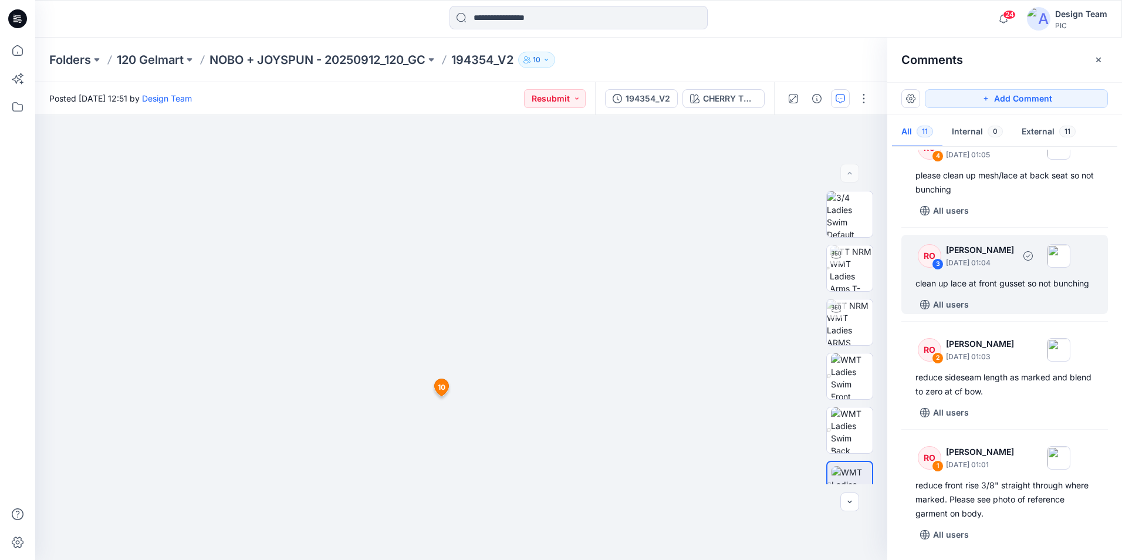
click at [978, 285] on div "clean up lace at front gusset so not bunching" at bounding box center [1004, 283] width 178 height 14
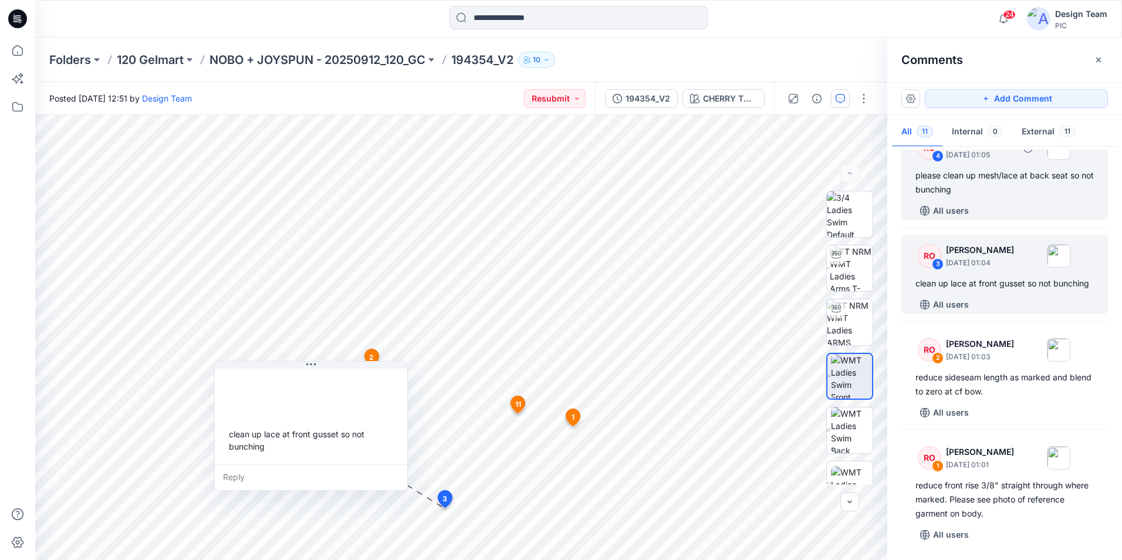
click at [991, 201] on div "All users" at bounding box center [1011, 210] width 192 height 19
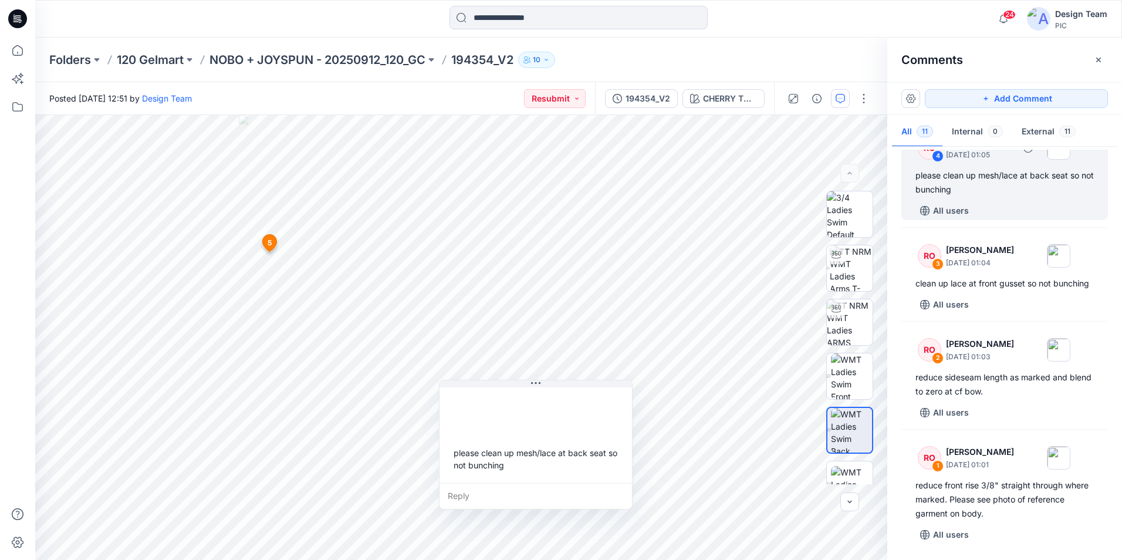
scroll to position [763, 0]
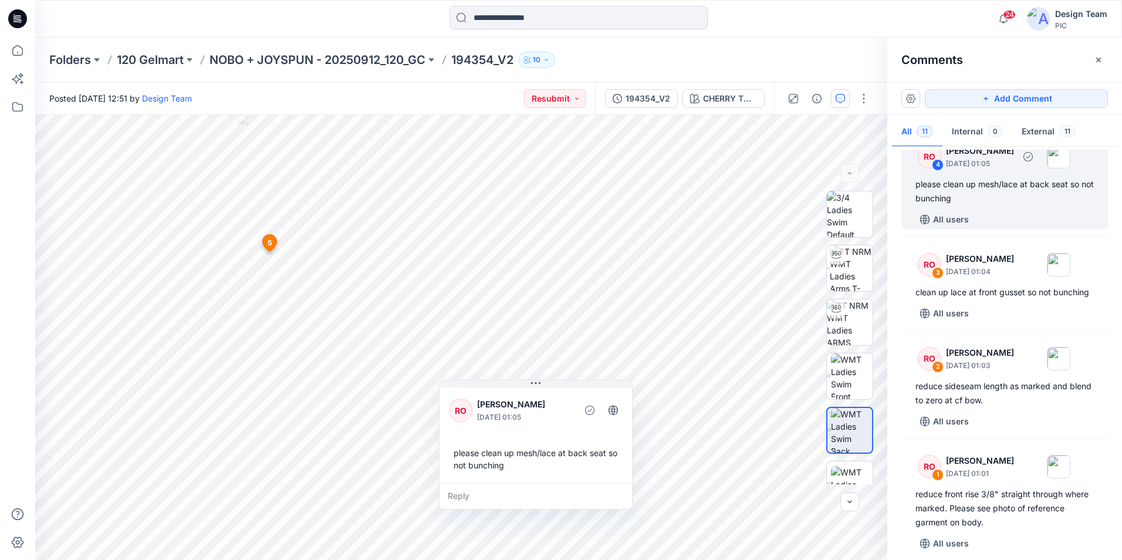
click at [995, 205] on div "please clean up mesh/lace at back seat so not bunching" at bounding box center [1004, 191] width 178 height 28
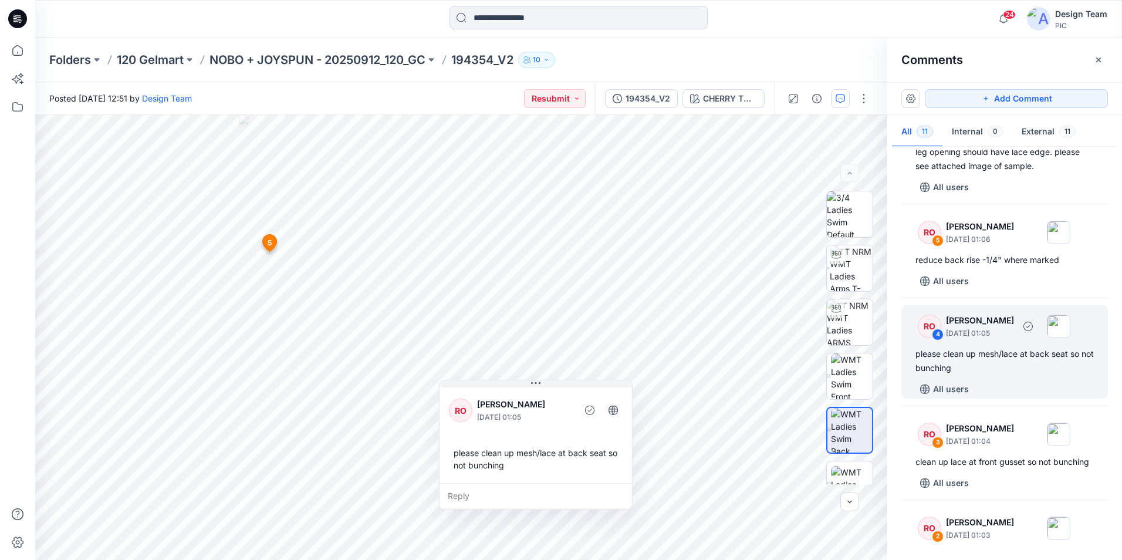
scroll to position [587, 0]
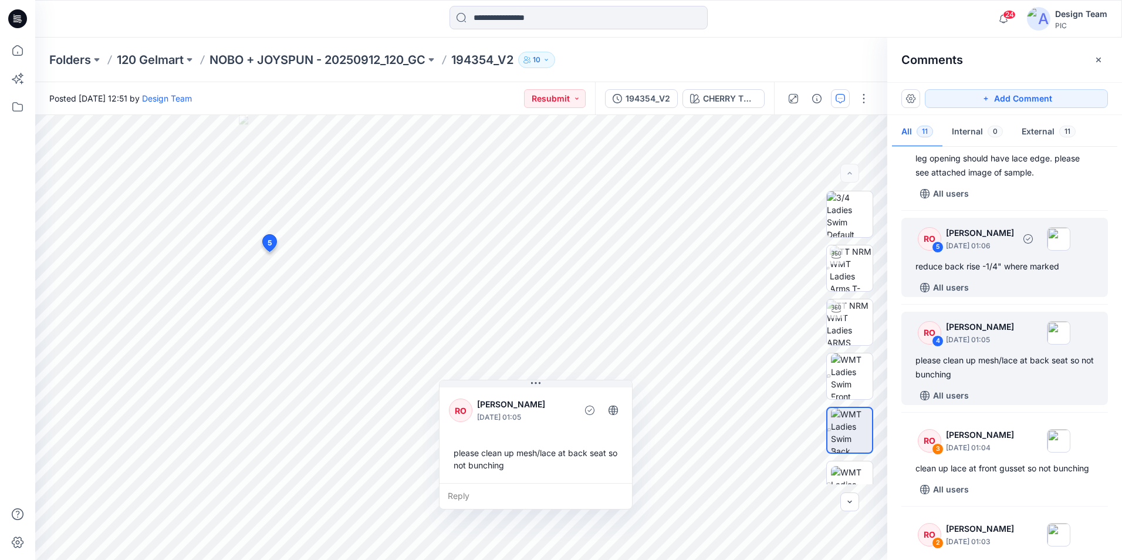
click at [990, 255] on div "RO 5 [PERSON_NAME] [DATE] 01:06" at bounding box center [989, 238] width 162 height 32
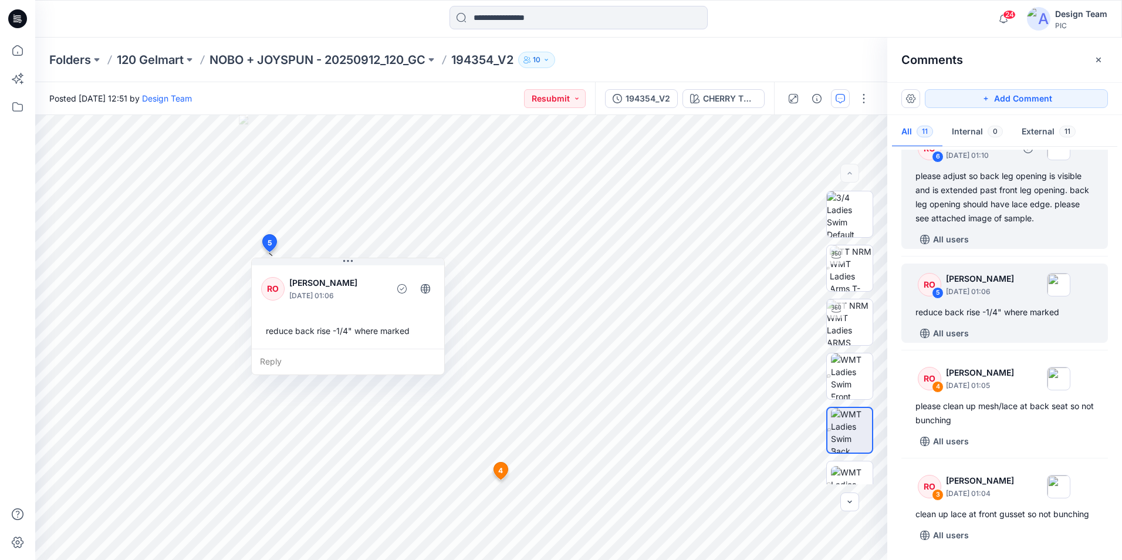
scroll to position [528, 0]
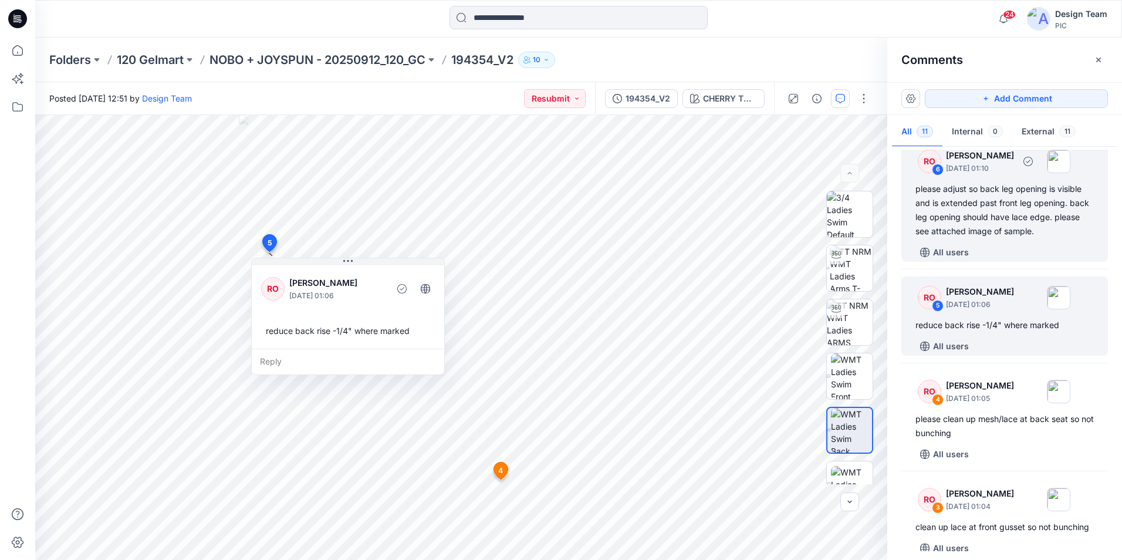
click at [989, 215] on div "please adjust so back leg opening is visible and is extended past front leg ope…" at bounding box center [1004, 210] width 178 height 56
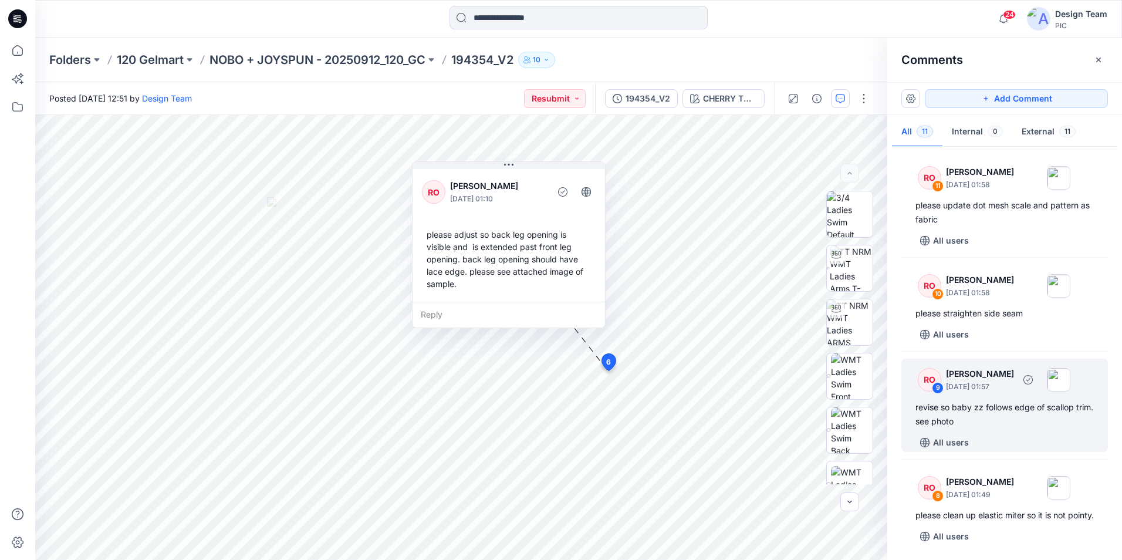
scroll to position [59, 0]
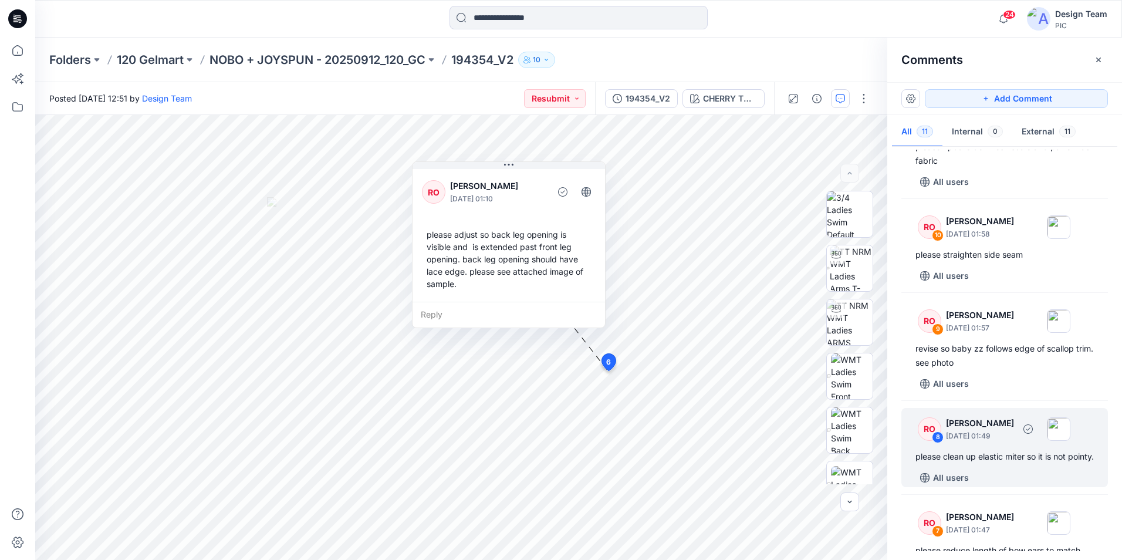
click at [1010, 464] on div "please clean up elastic miter so it is not pointy." at bounding box center [1004, 457] width 178 height 14
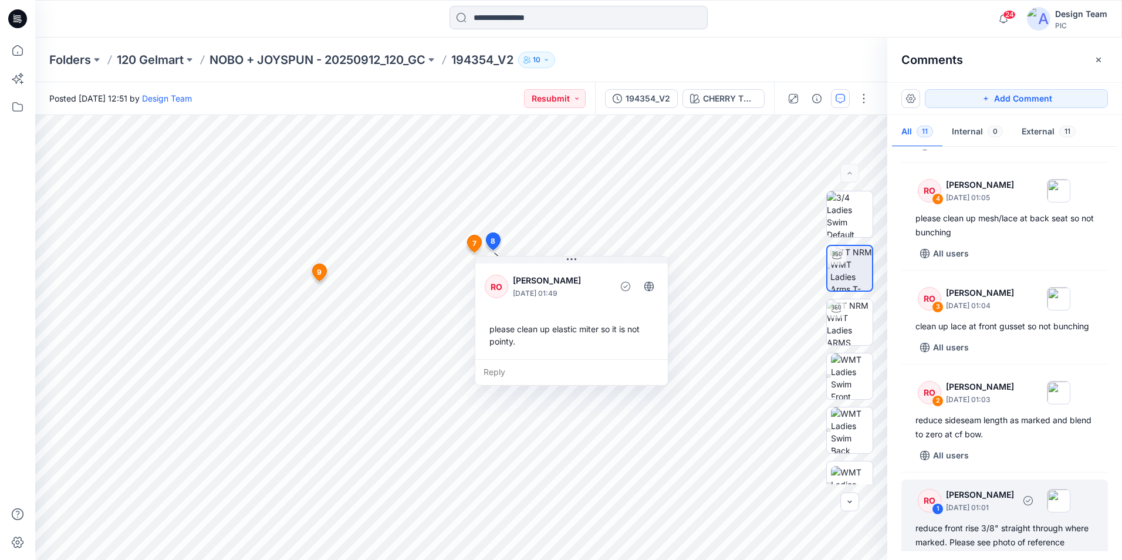
scroll to position [800, 0]
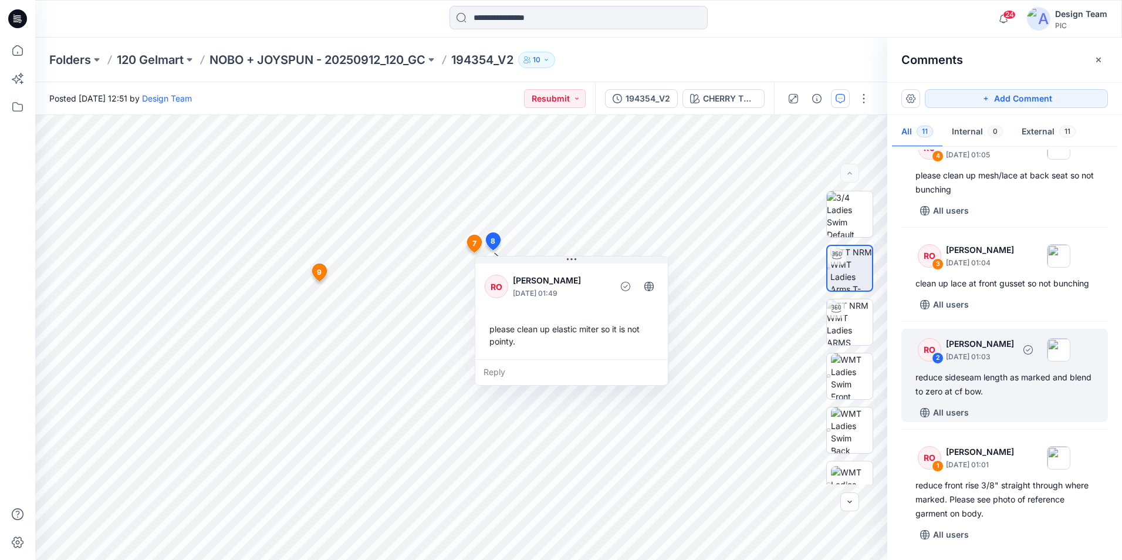
click at [1006, 391] on div "reduce sideseam length as marked and blend to zero at cf bow." at bounding box center [1004, 384] width 178 height 28
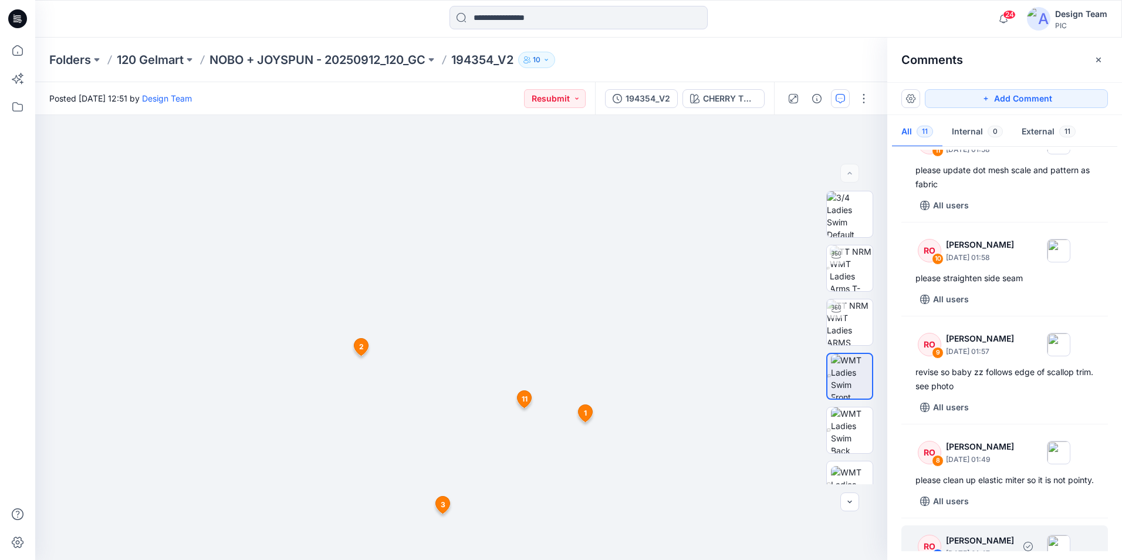
scroll to position [0, 0]
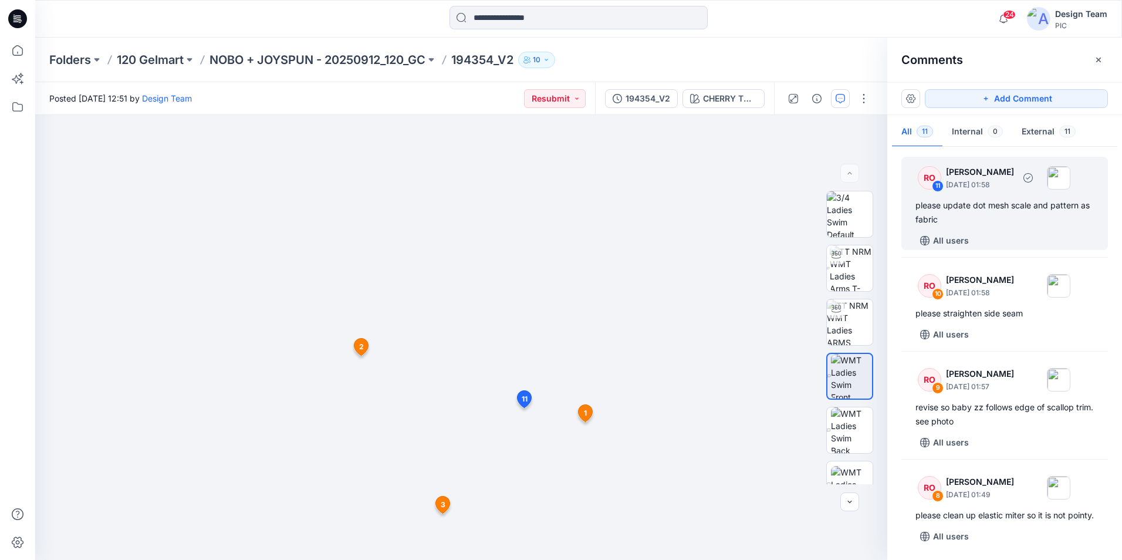
click at [991, 222] on div "please update dot mesh scale and pattern as fabric" at bounding box center [1004, 212] width 178 height 28
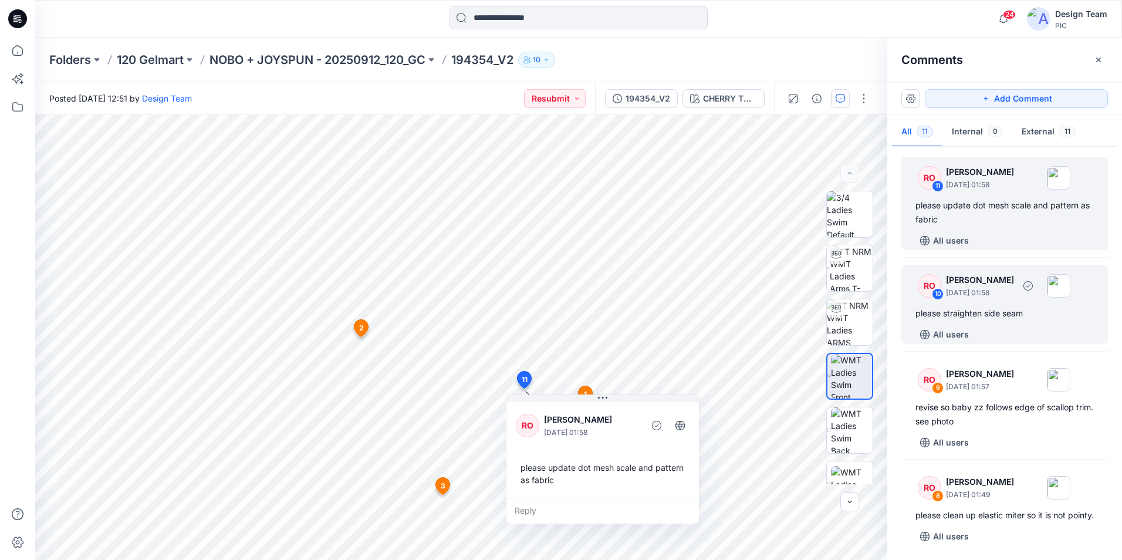
click at [1025, 317] on div "please straighten side seam" at bounding box center [1004, 313] width 178 height 14
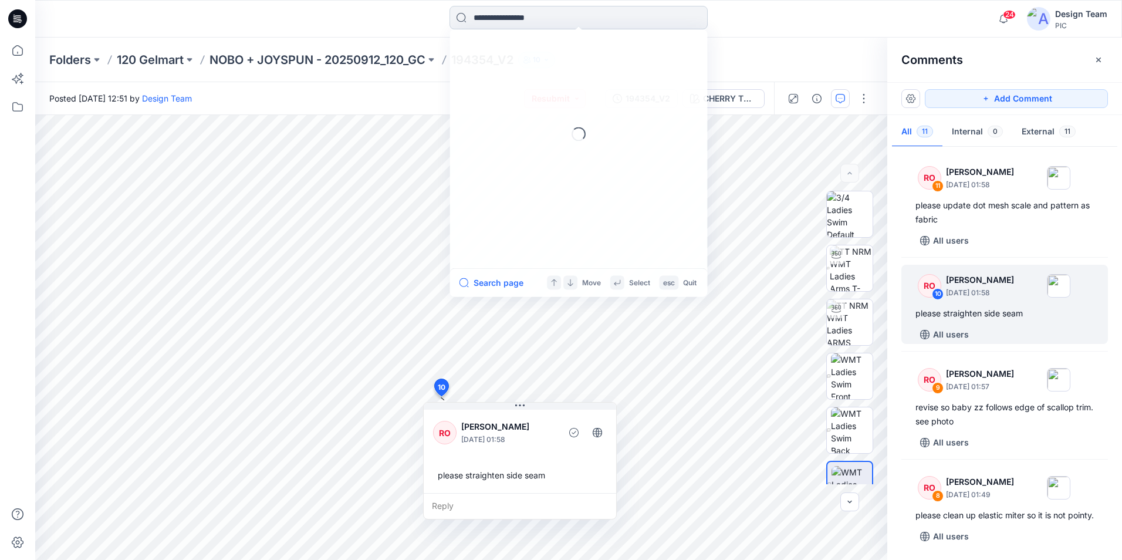
click at [576, 19] on input at bounding box center [579, 17] width 258 height 23
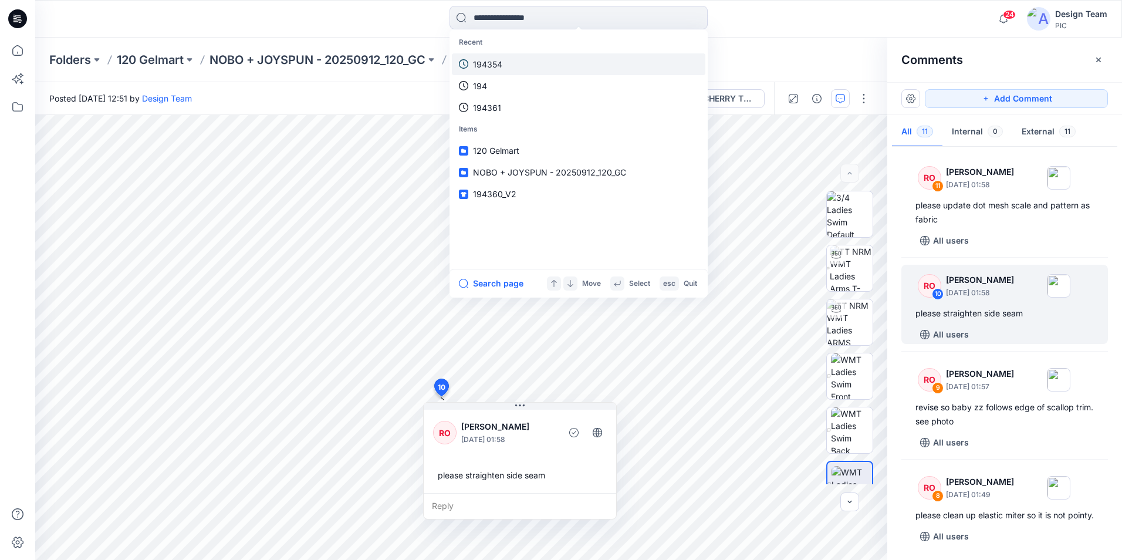
click at [542, 65] on link "194354" at bounding box center [579, 64] width 254 height 22
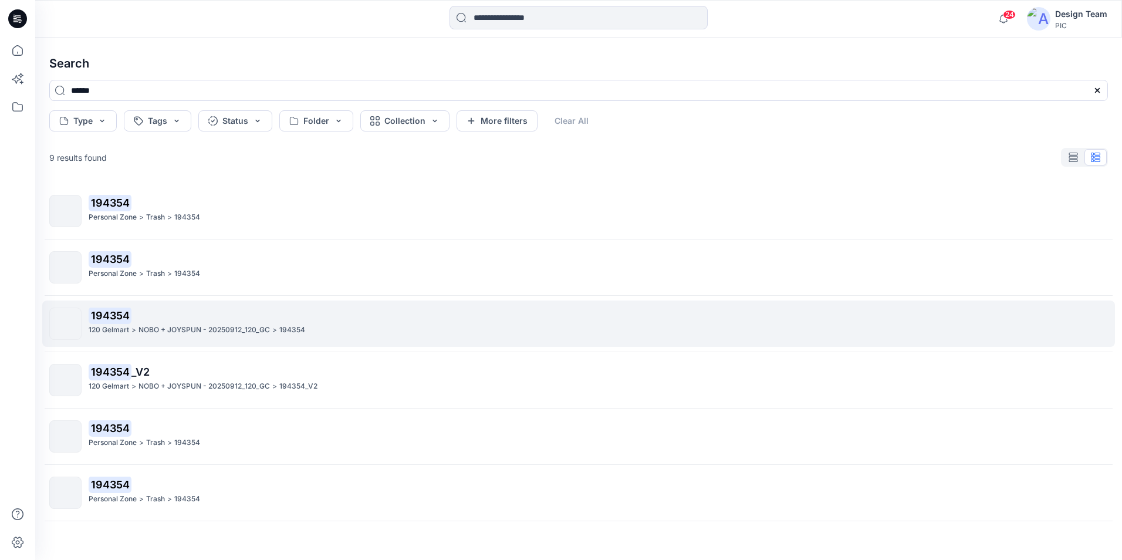
click at [394, 322] on p "194354" at bounding box center [598, 316] width 1019 height 16
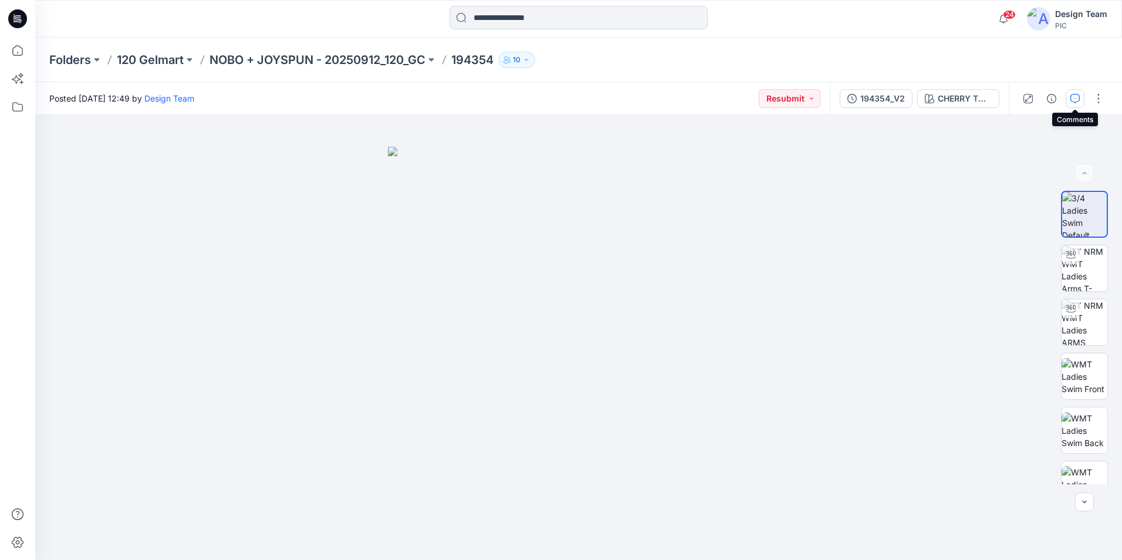
click at [1077, 97] on icon "button" at bounding box center [1074, 98] width 9 height 9
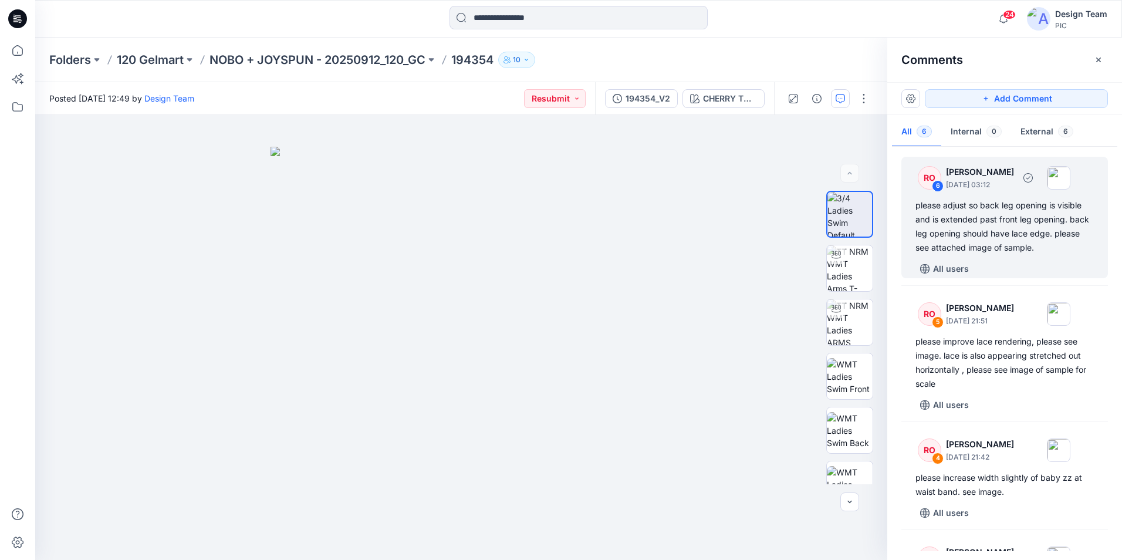
click at [1040, 245] on div "please adjust so back leg opening is visible and is extended past front leg ope…" at bounding box center [1004, 226] width 178 height 56
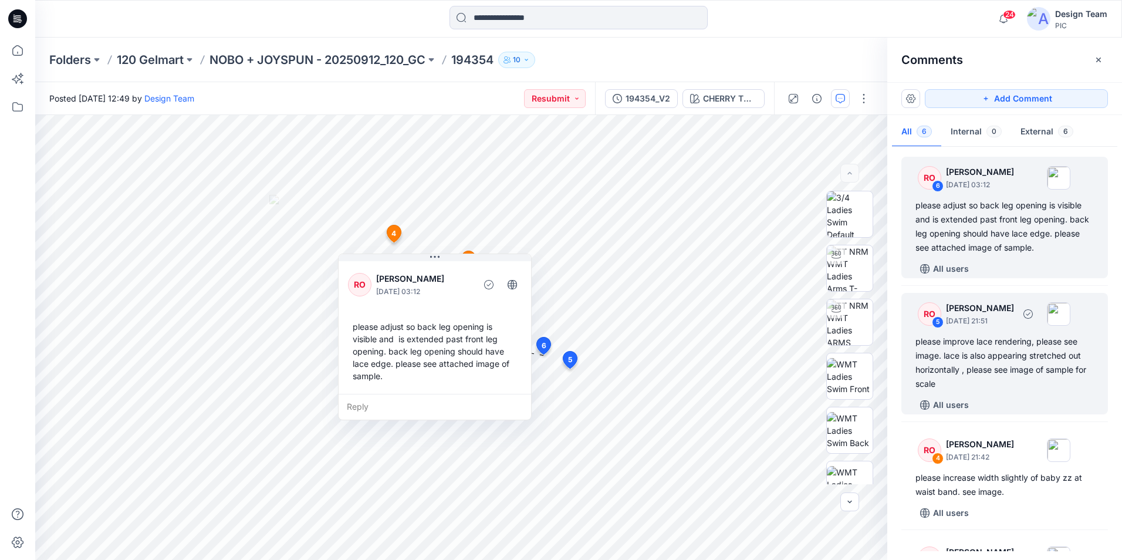
click at [1018, 353] on div "please improve lace rendering, please see image. lace is also appearing stretch…" at bounding box center [1004, 363] width 178 height 56
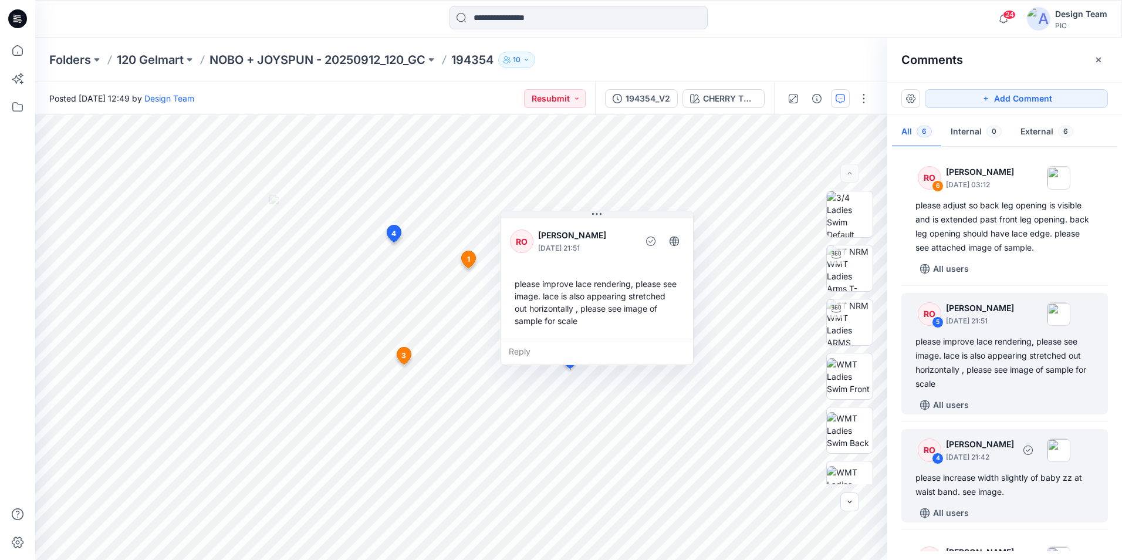
click at [1015, 489] on div "please increase width slightly of baby zz at waist band. see image." at bounding box center [1004, 485] width 178 height 28
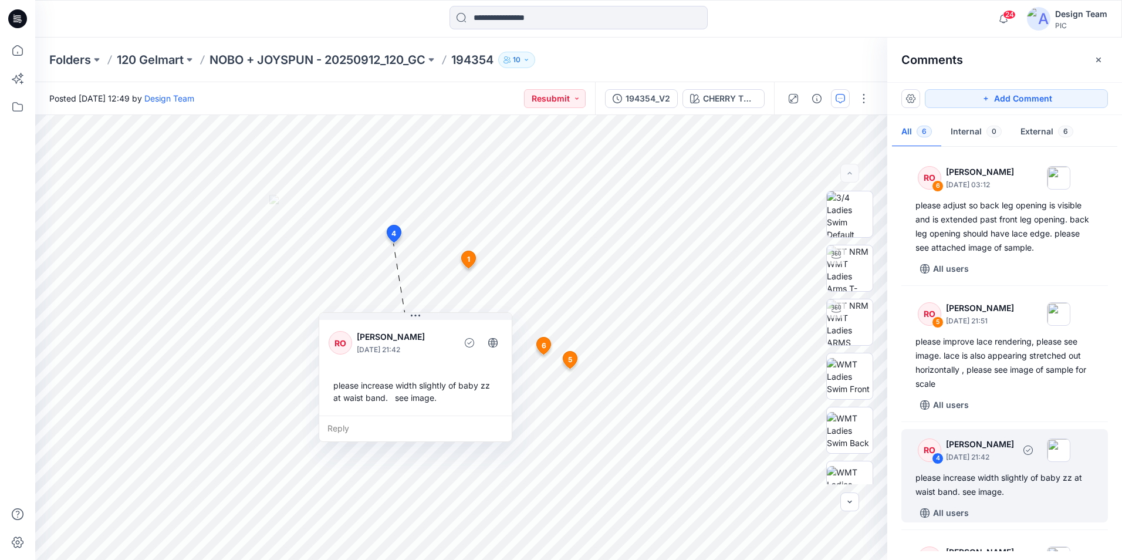
scroll to position [59, 0]
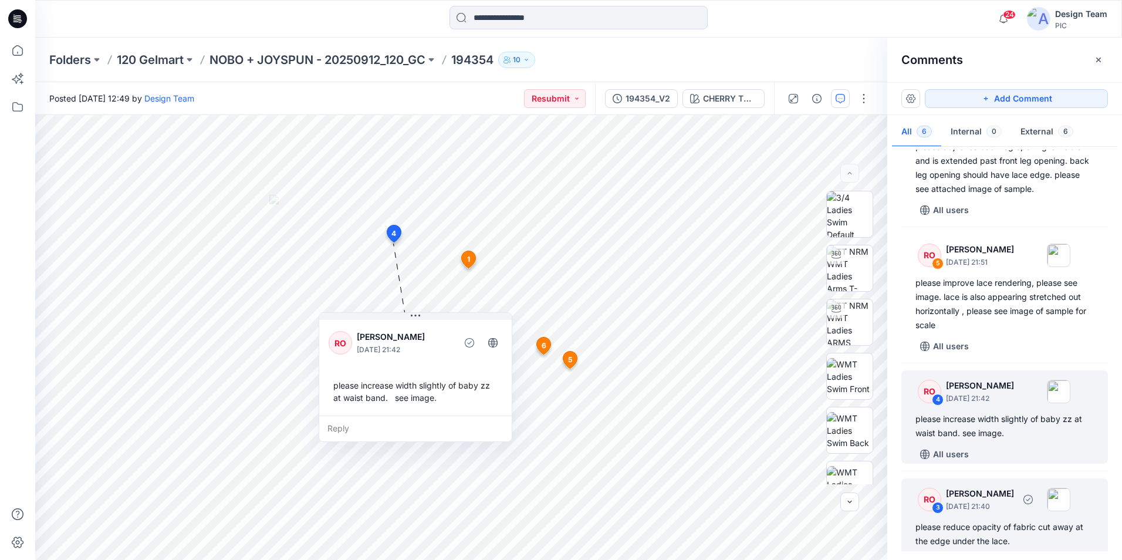
click at [1004, 508] on p "[DATE] 21:40" at bounding box center [980, 507] width 68 height 12
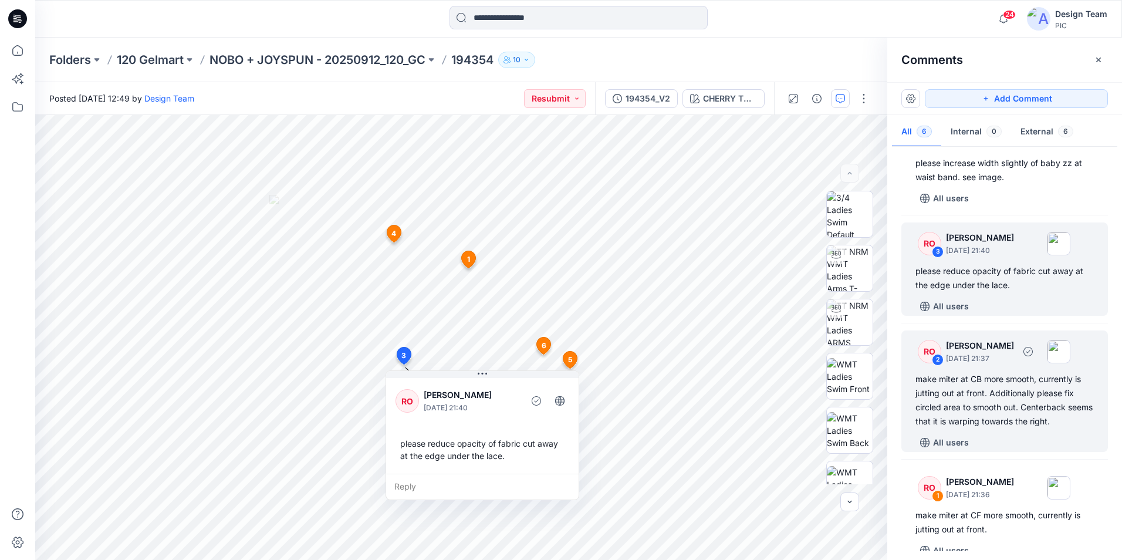
scroll to position [330, 0]
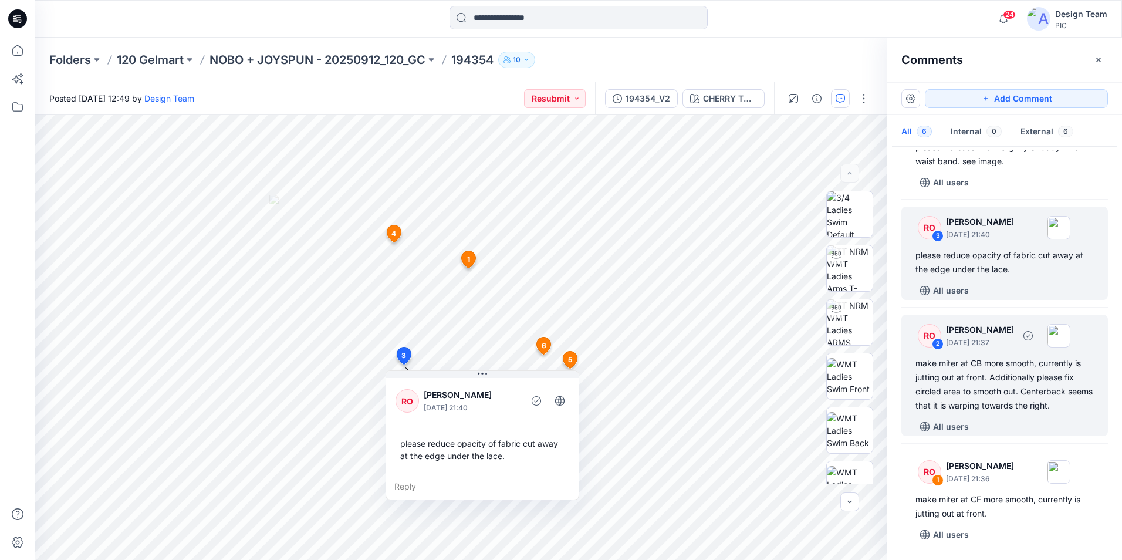
click at [1038, 359] on div "make miter at CB more smooth, currently is jutting out at front. Additionally p…" at bounding box center [1004, 384] width 178 height 56
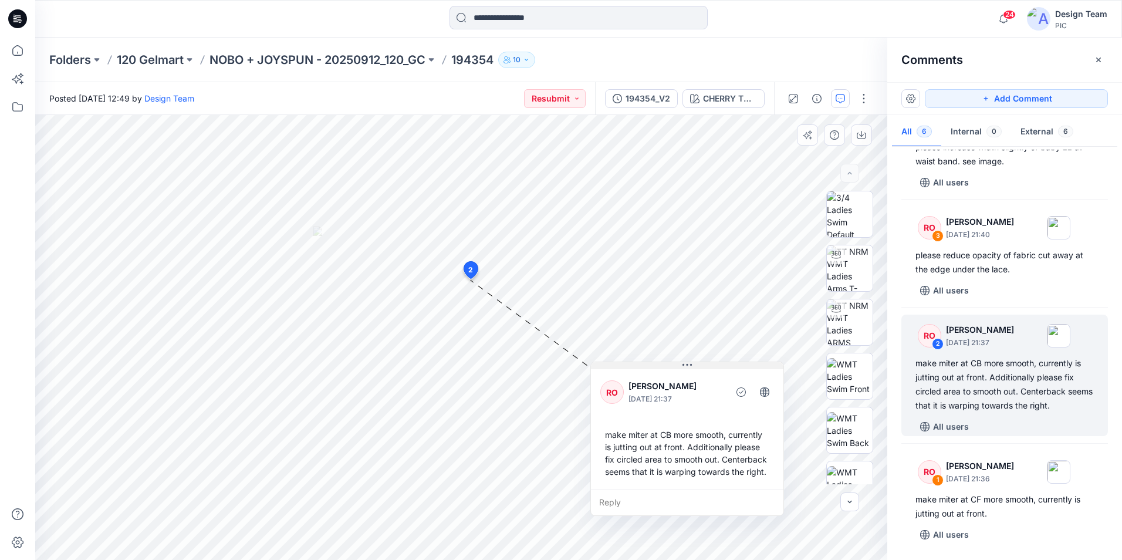
drag, startPoint x: 593, startPoint y: 226, endPoint x: 711, endPoint y: 366, distance: 183.3
click at [711, 366] on button at bounding box center [687, 365] width 192 height 7
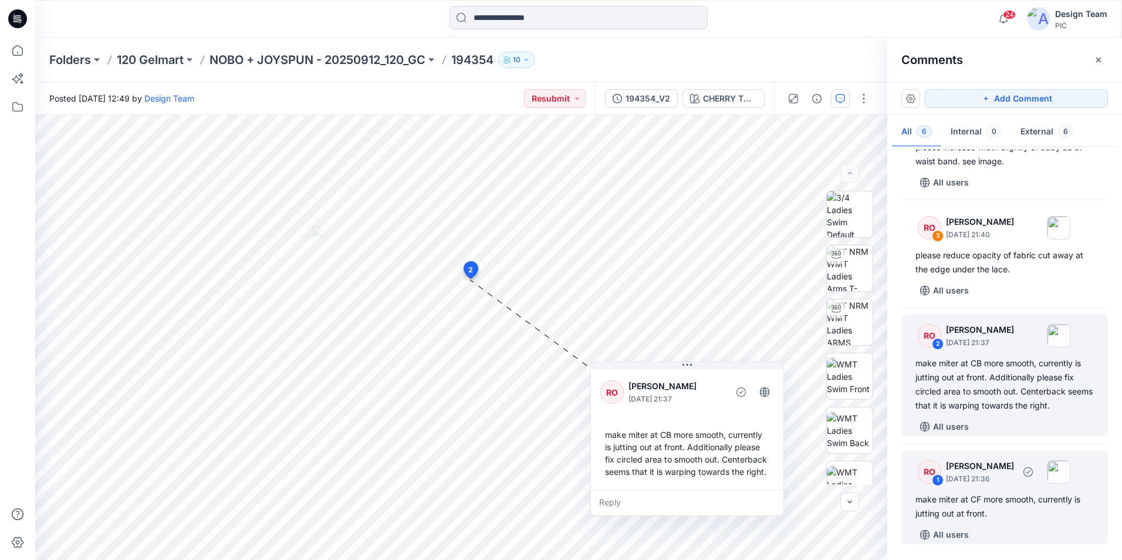
click at [1022, 506] on div "make miter at CF more smooth, currently is jutting out at front." at bounding box center [1004, 506] width 178 height 28
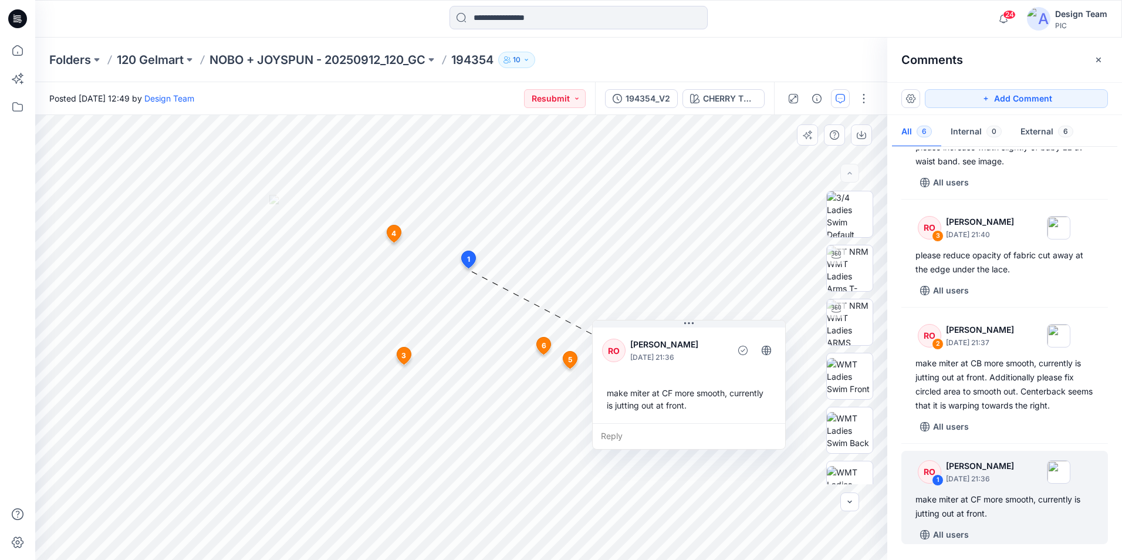
drag, startPoint x: 645, startPoint y: 237, endPoint x: 695, endPoint y: 339, distance: 113.1
click at [695, 339] on p "[PERSON_NAME]" at bounding box center [678, 344] width 96 height 14
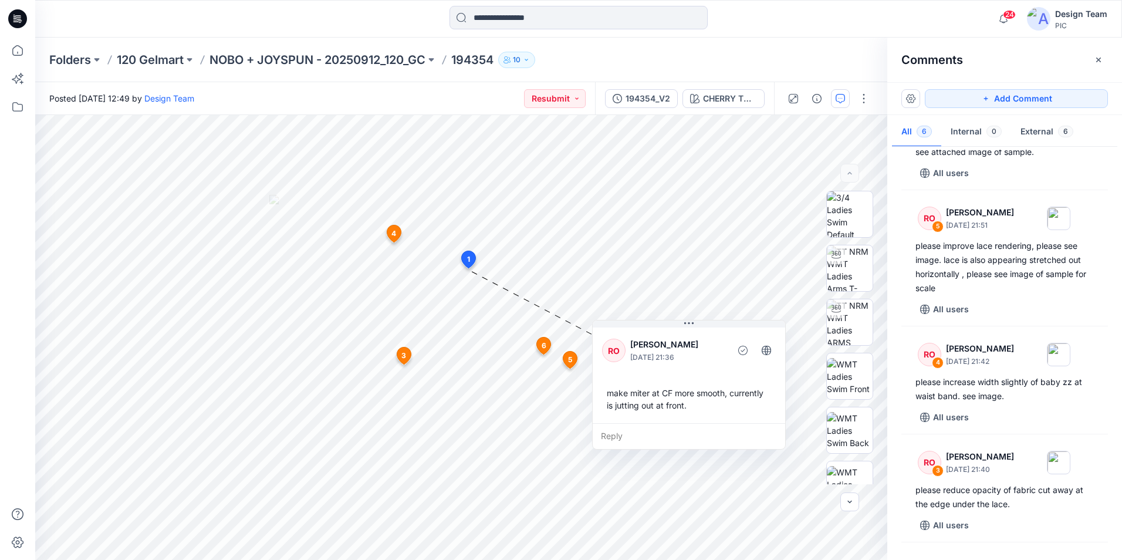
scroll to position [0, 0]
